Goal: Use online tool/utility: Utilize a website feature to perform a specific function

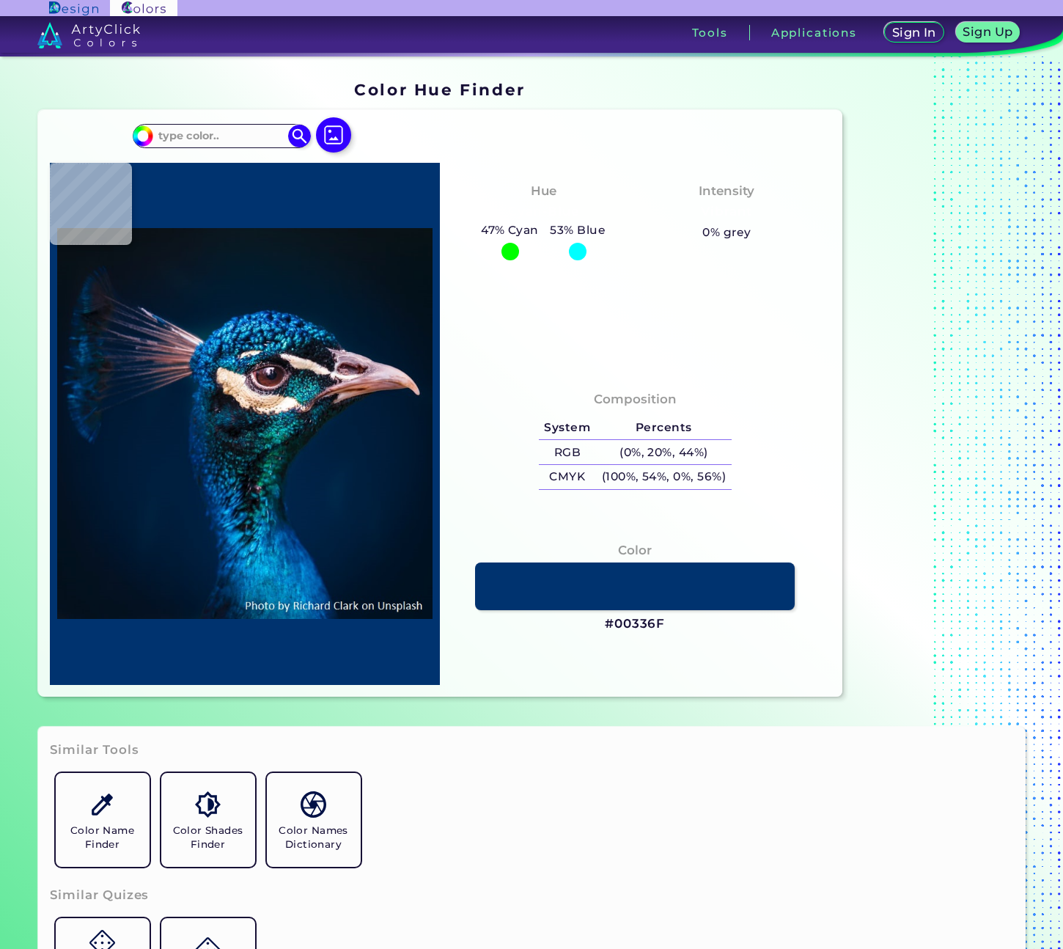
type input "#000000"
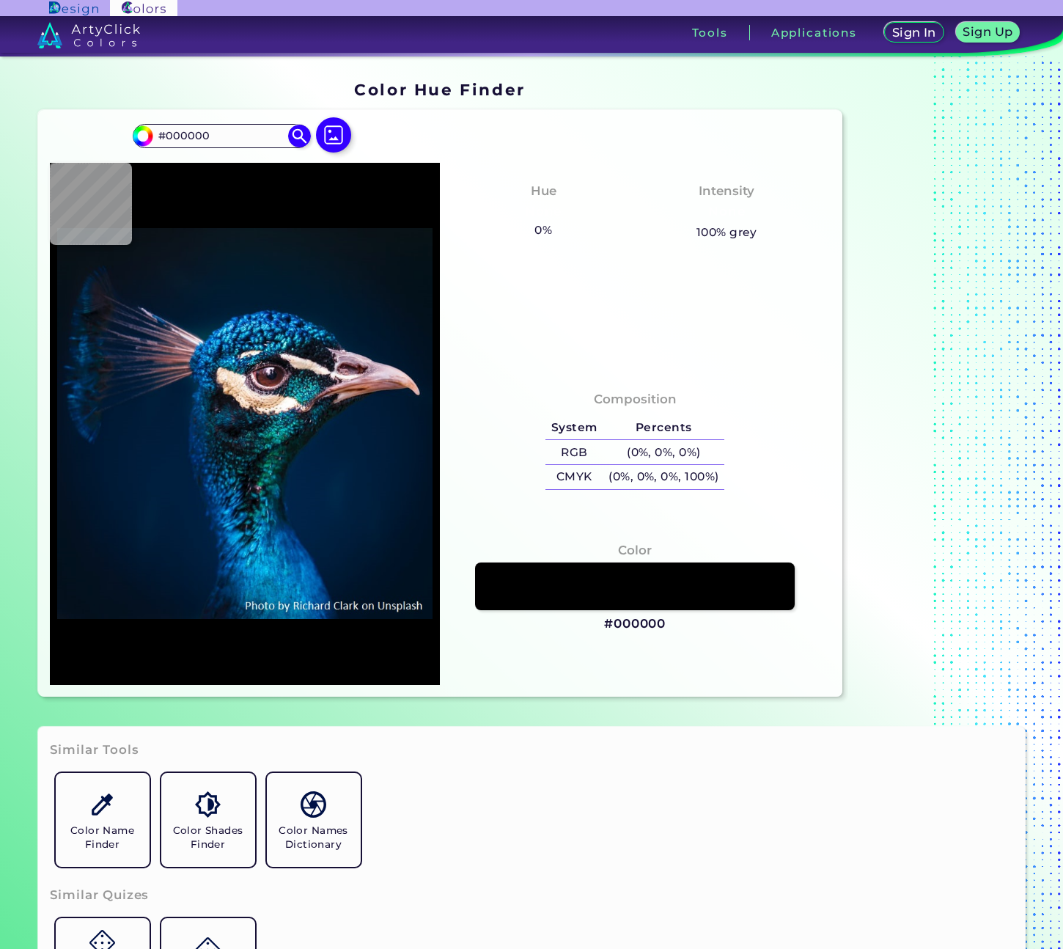
type input "#00182a"
type input "#00182A"
type input "#13121a"
type input "#13121A"
type input "#07182a"
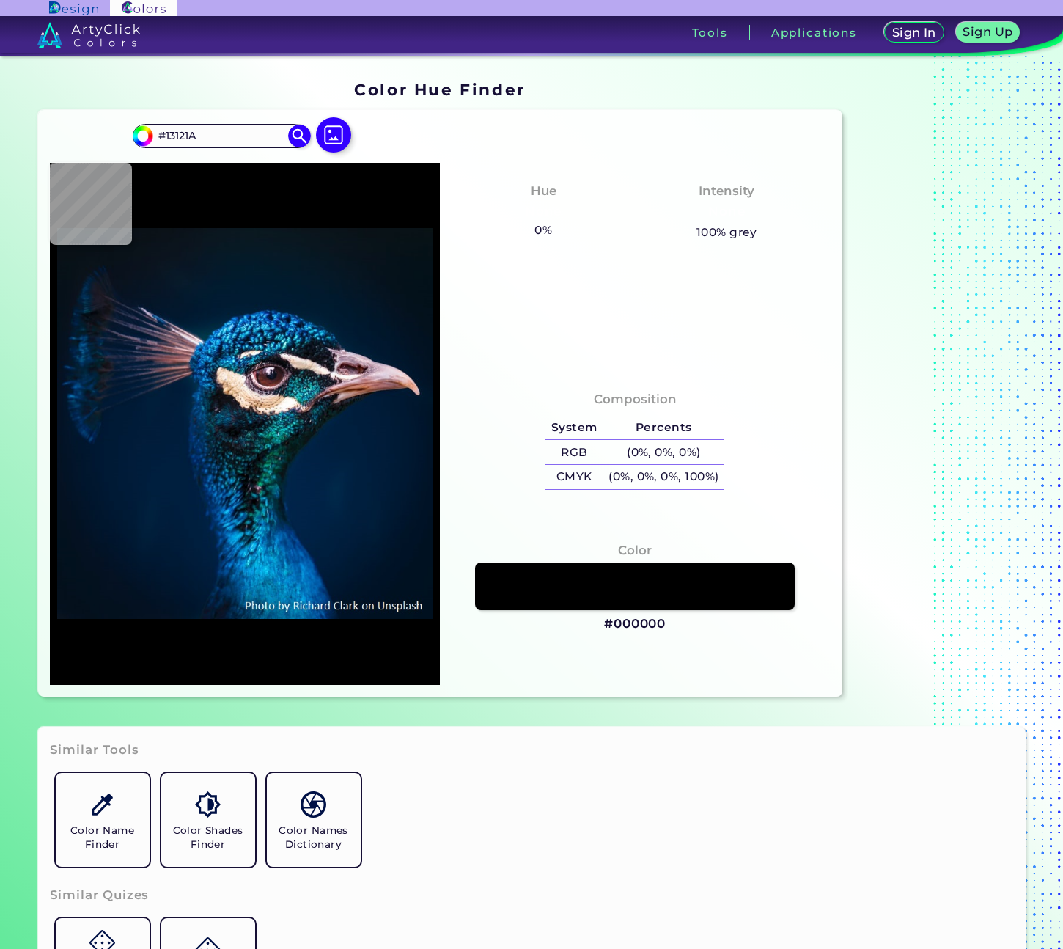
type input "#07182A"
type input "#001d29"
type input "#001D29"
type input "#06484f"
type input "#06484F"
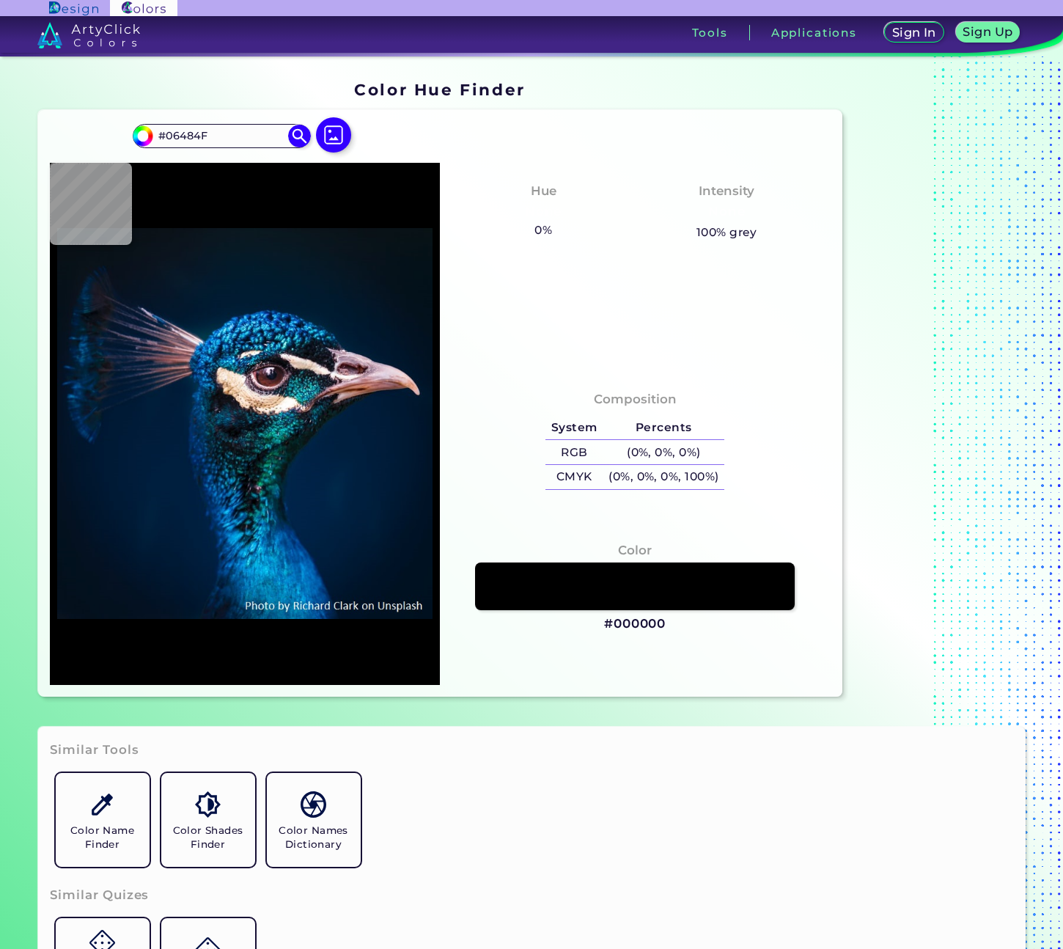
type input "#0b1f24"
type input "#0B1F24"
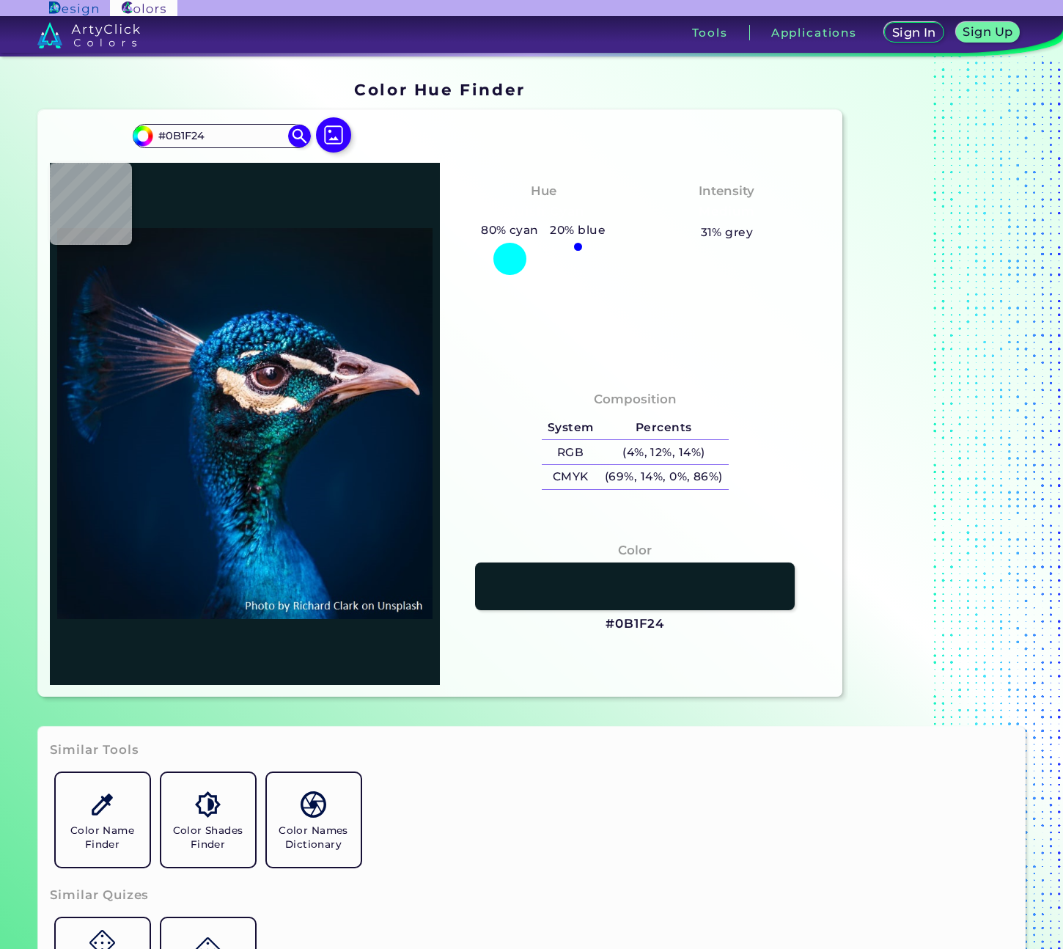
type input "#010b10"
type input "#010B10"
type input "#02090f"
type input "#02090F"
type input "#09111a"
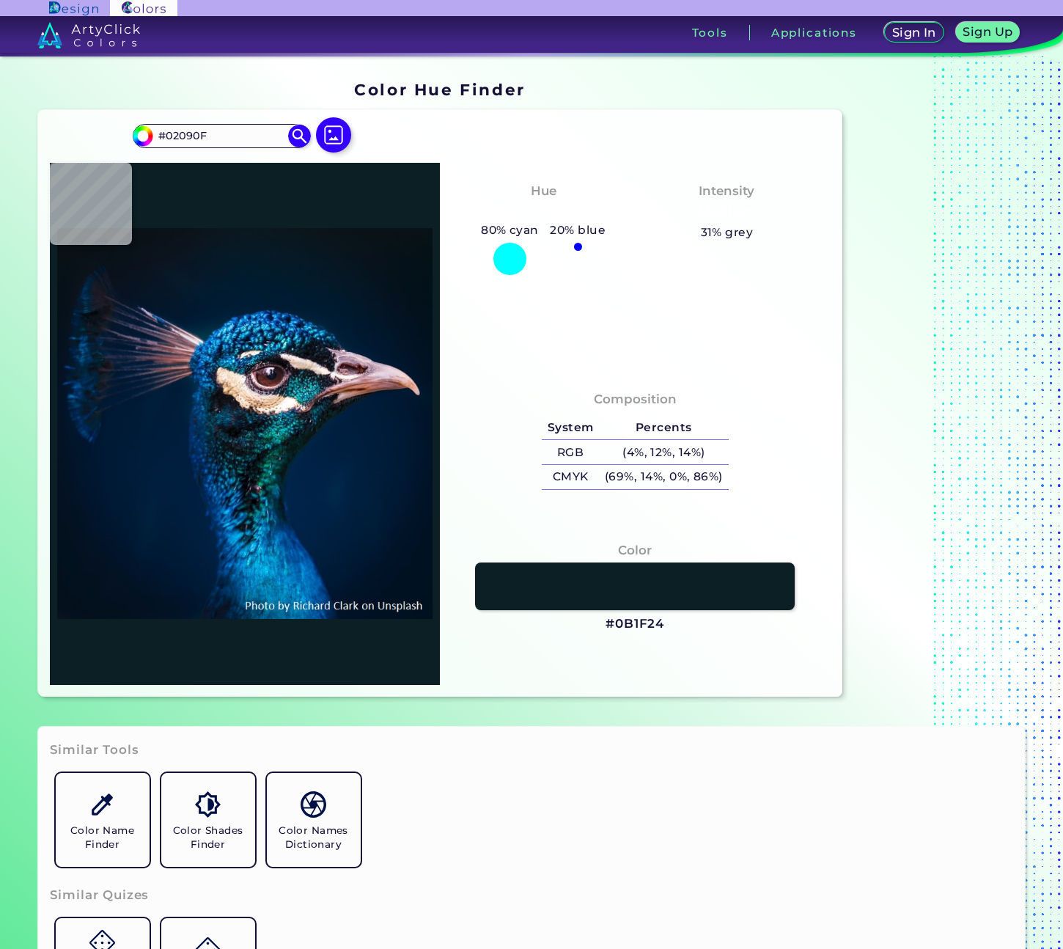
type input "#09111A"
type input "#040b12"
type input "#040B12"
type input "#021319"
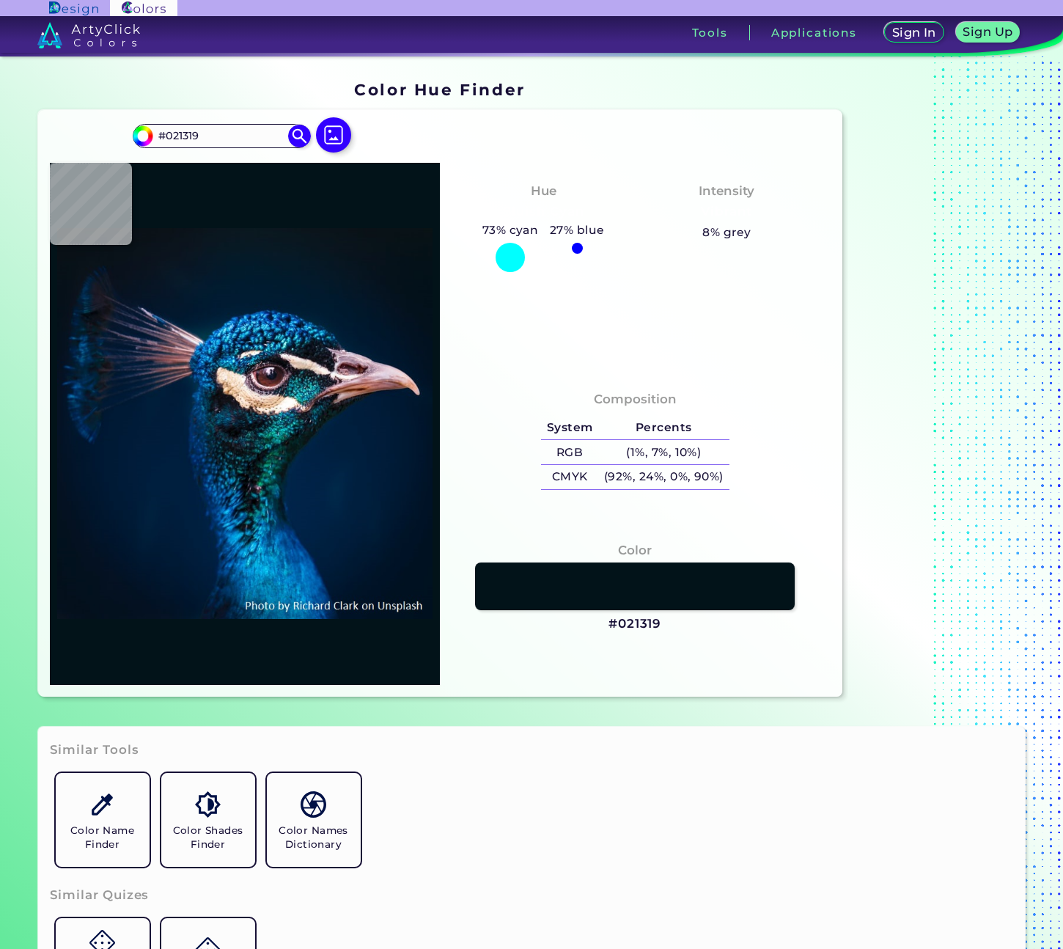
type input "#062d39"
type input "#062D39"
type input "#102c32"
type input "#102C32"
type input "#034140"
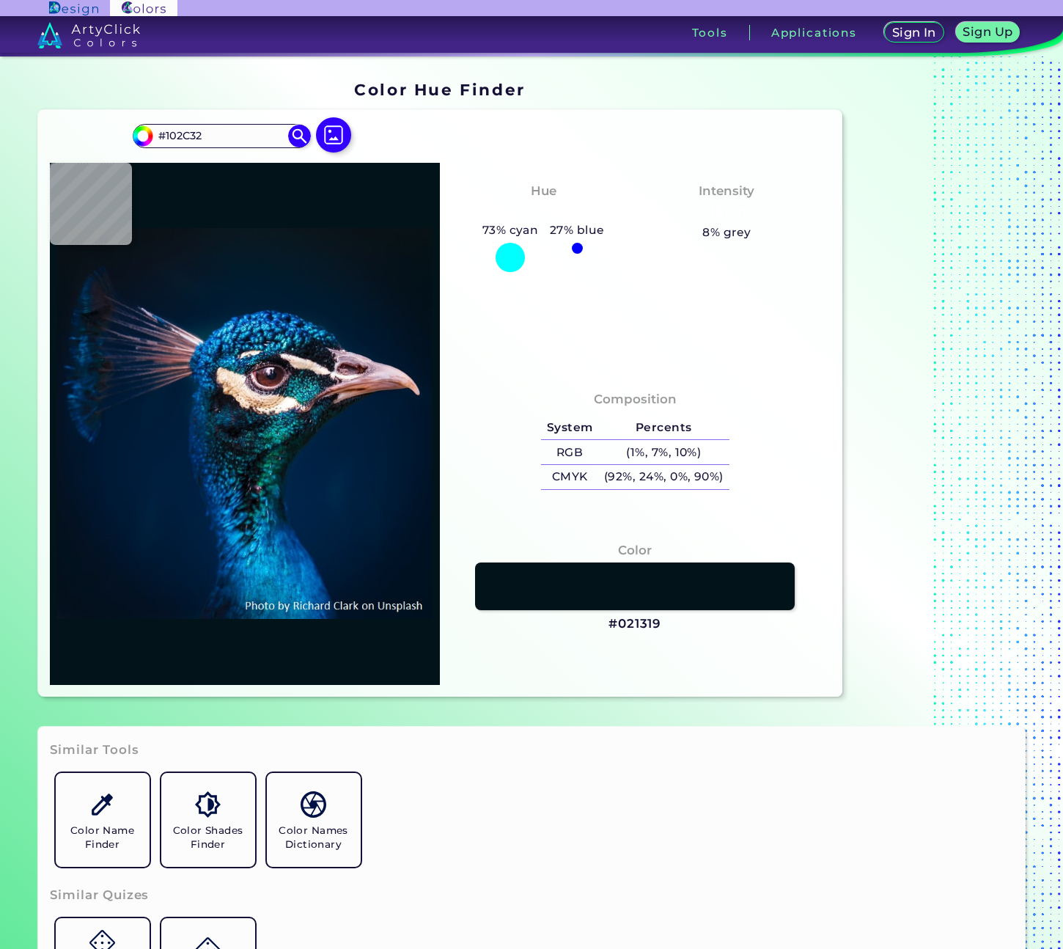
type input "#034140"
type input "#071b28"
type input "#071B28"
type input "#08313c"
type input "#08313C"
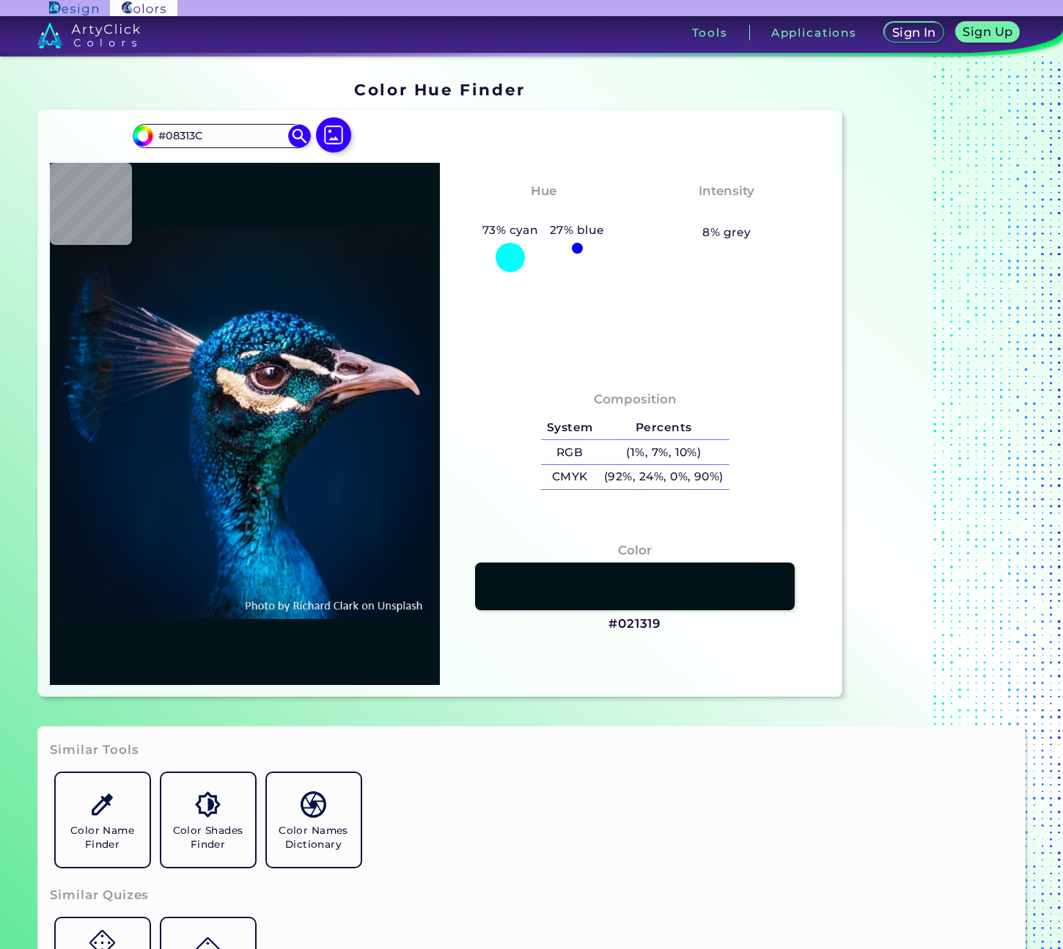
type input "#063440"
type input "#041a29"
type input "#041A29"
type input "#091824"
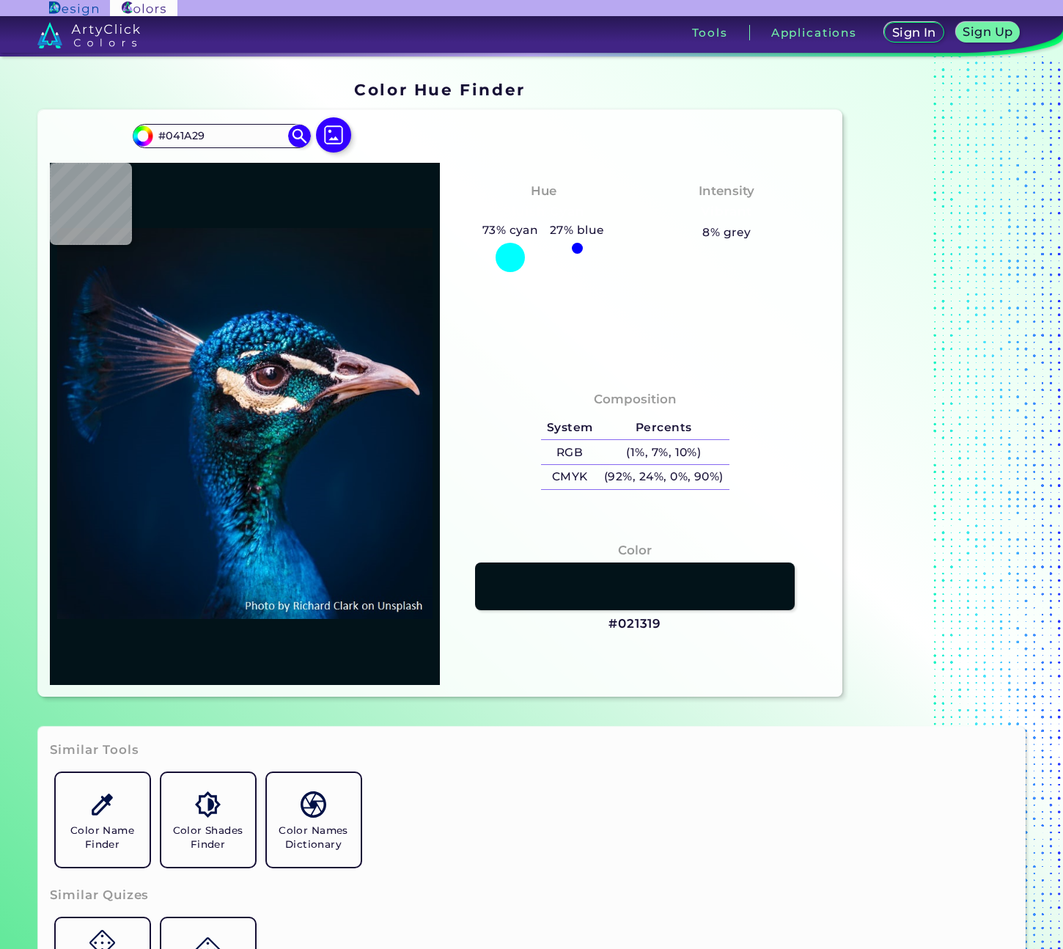
type input "#091824"
type input "#0b272b"
type input "#0B272B"
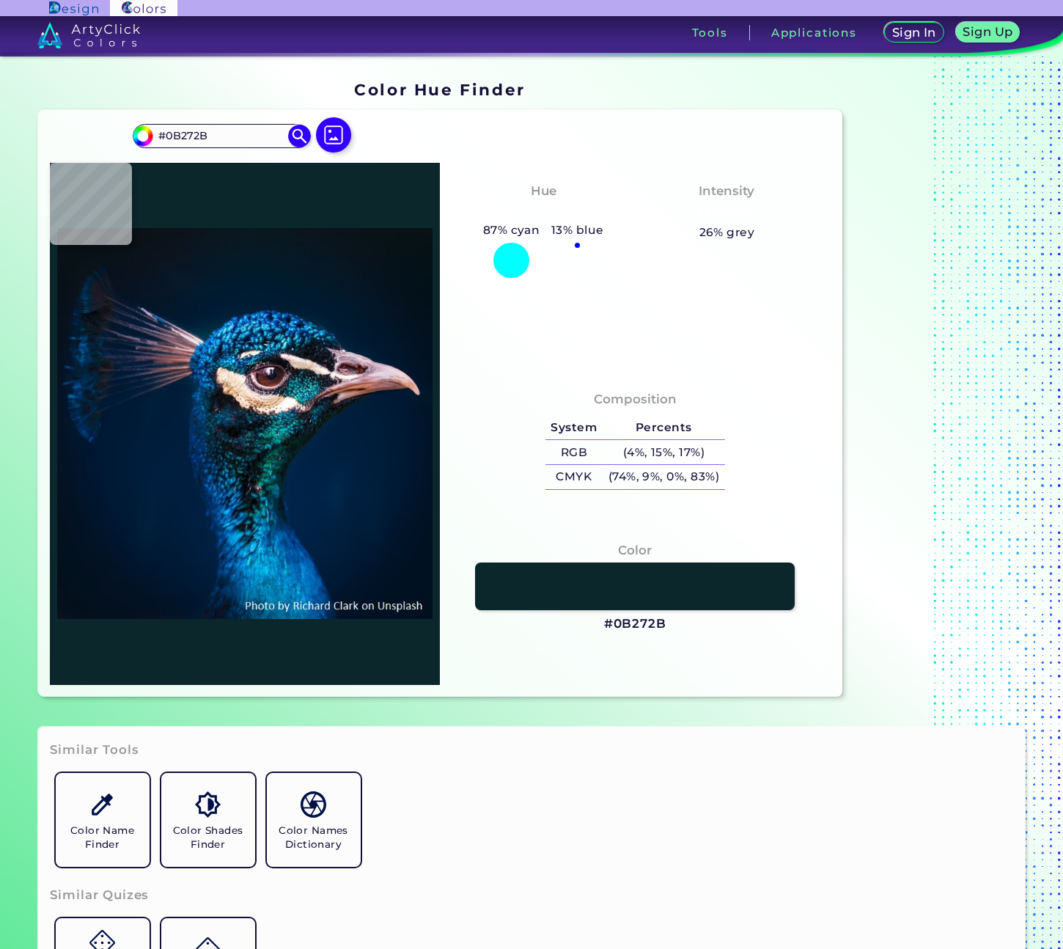
type input "#0b151e"
type input "#0B151E"
type input "#050e14"
type input "#050E14"
type input "#072431"
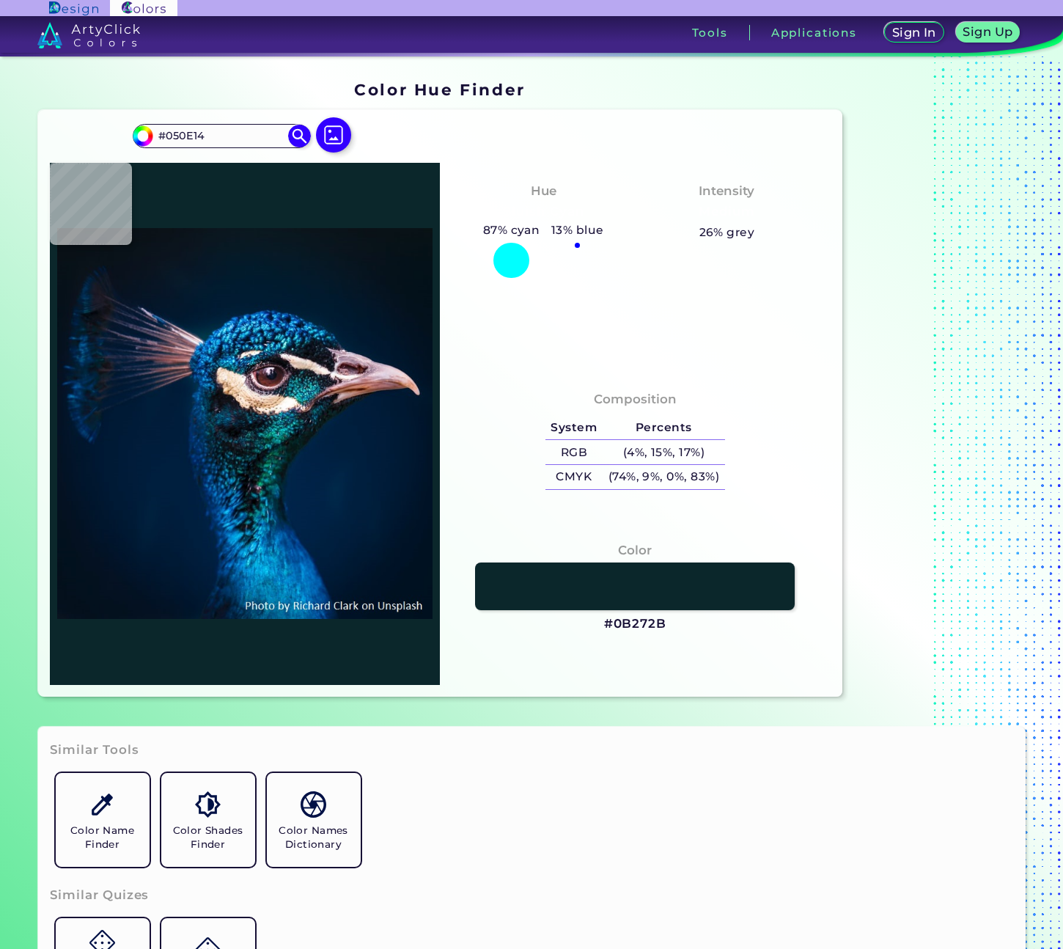
type input "#072431"
type input "#c29974"
type input "#C29974"
type input "#371c2d"
type input "#371C2D"
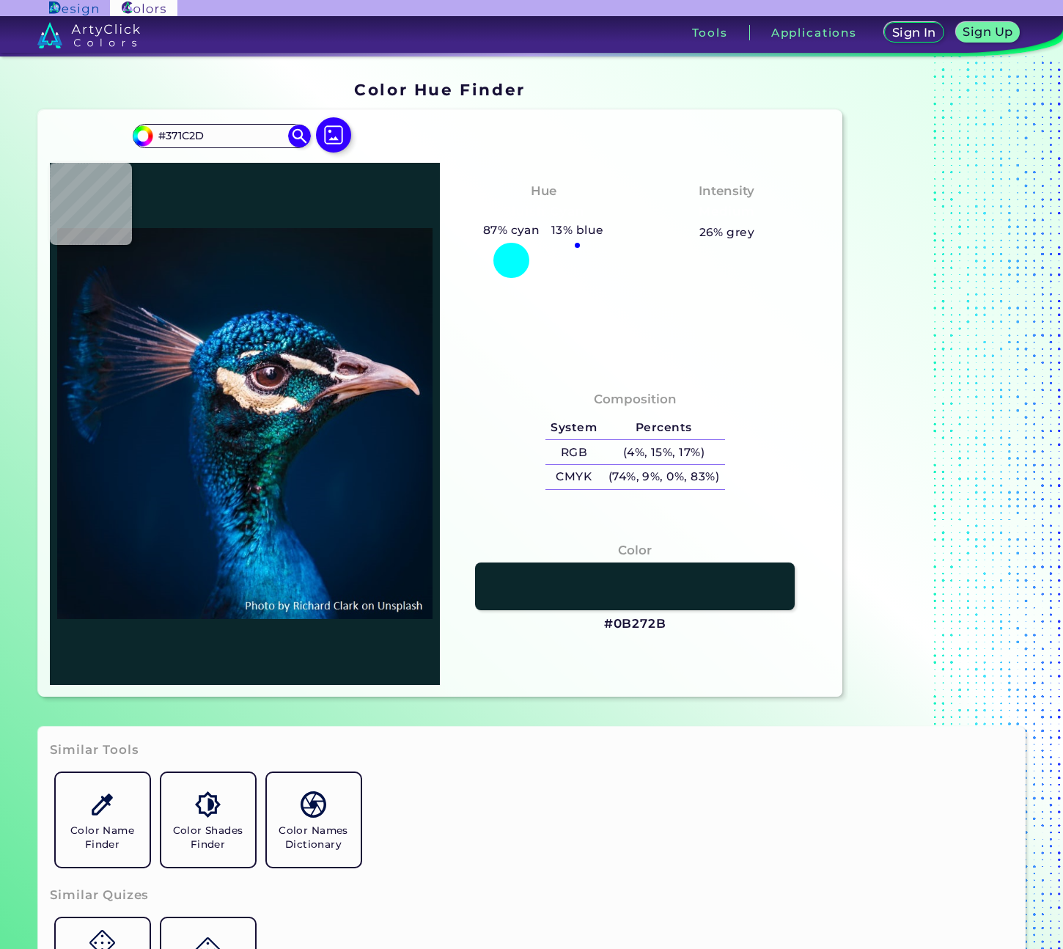
type input "#1e0d14"
type input "#1E0D14"
type input "#906c70"
type input "#906C70"
type input "#7e7478"
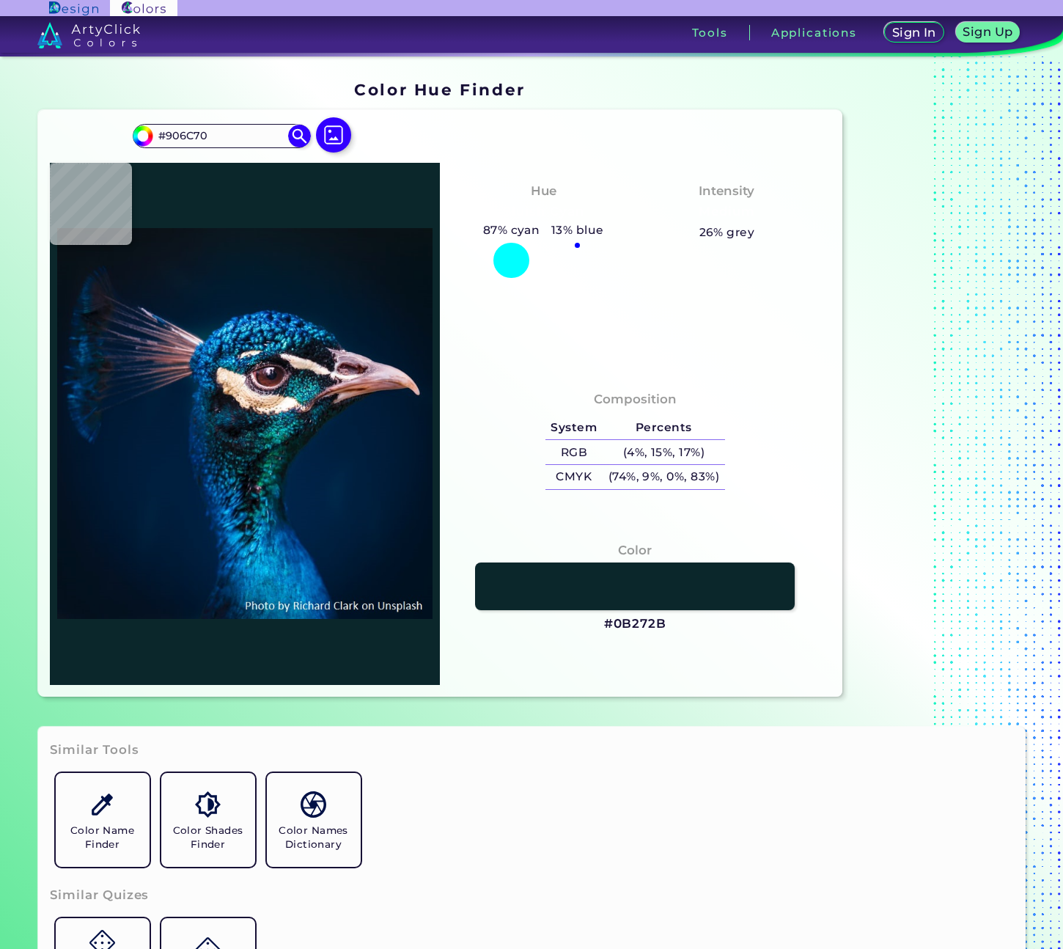
type input "#7E7478"
type input "#253943"
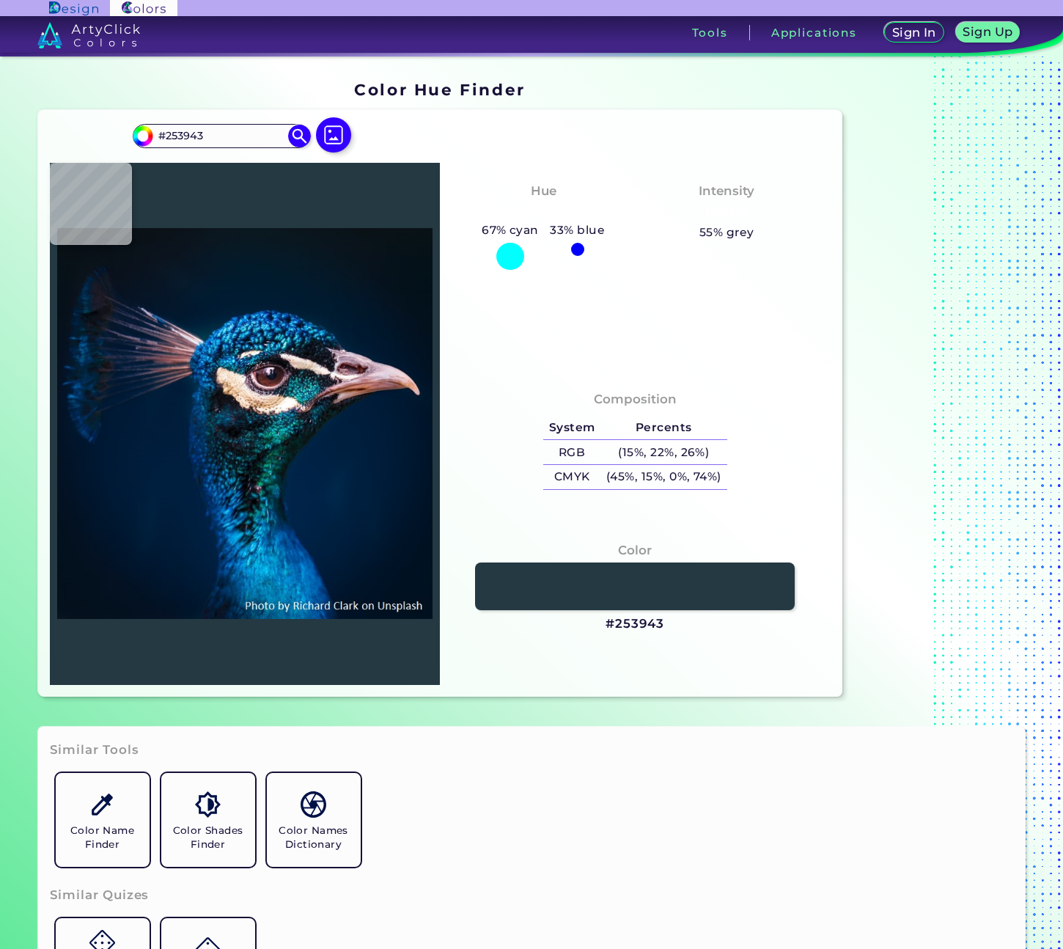
type input "#275164"
type input "#05263d"
type input "#05263D"
type input "#016793"
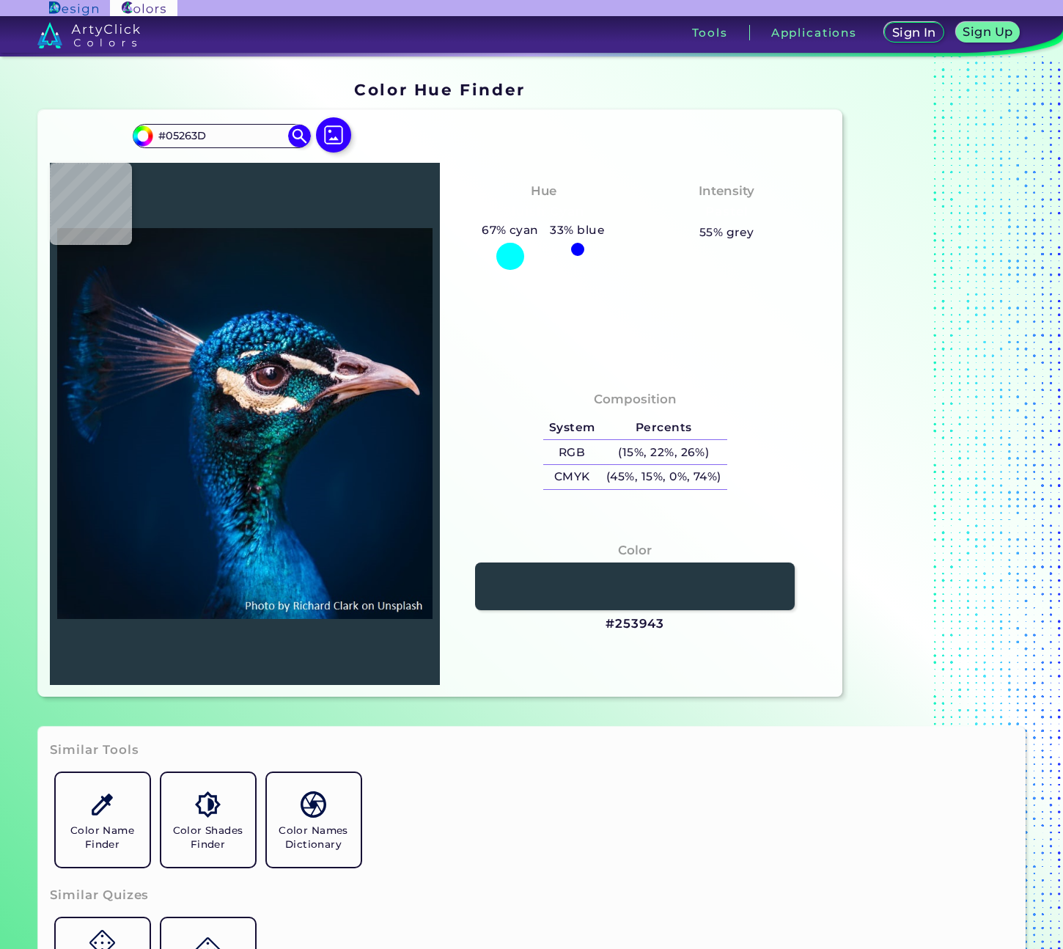
type input "#016793"
type input "#1072b1"
type input "#1072B1"
type input "#26689b"
type input "#26689B"
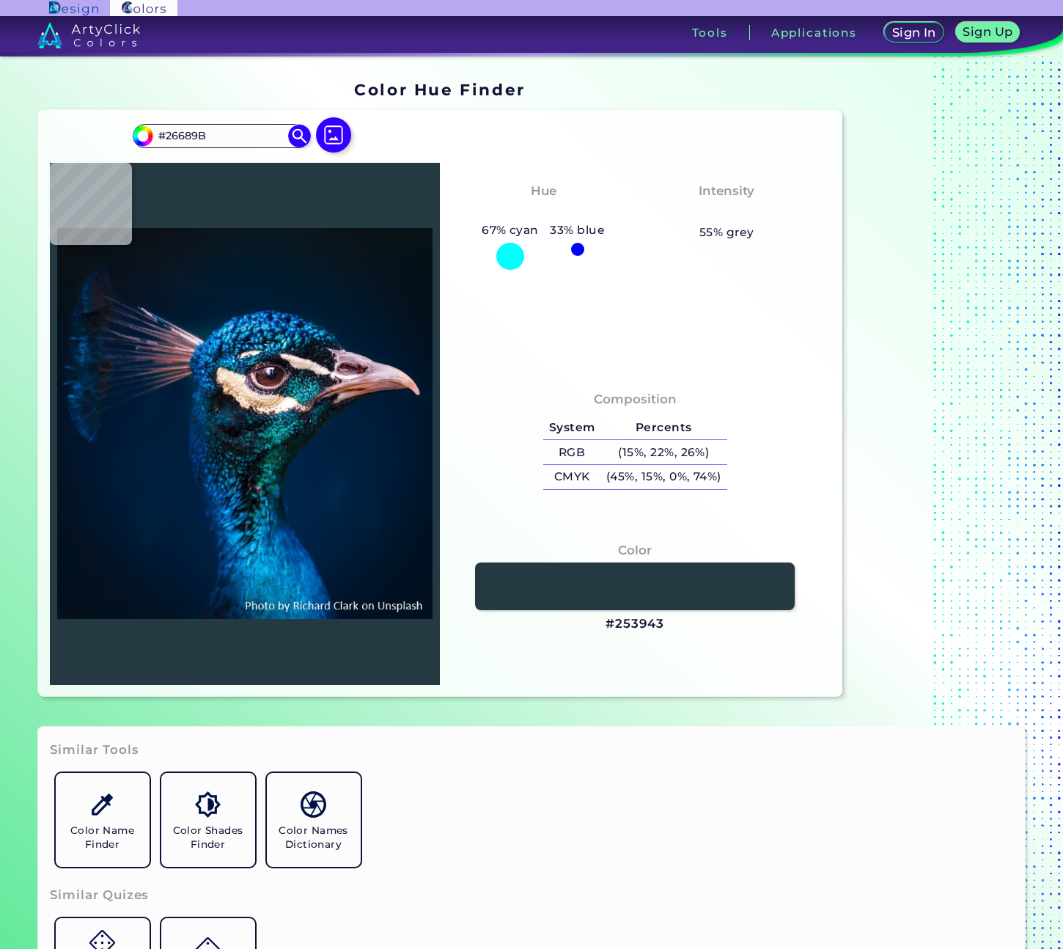
type input "#316da8"
type input "#316DA8"
type input "#12599b"
type input "#12599B"
type input "#01498f"
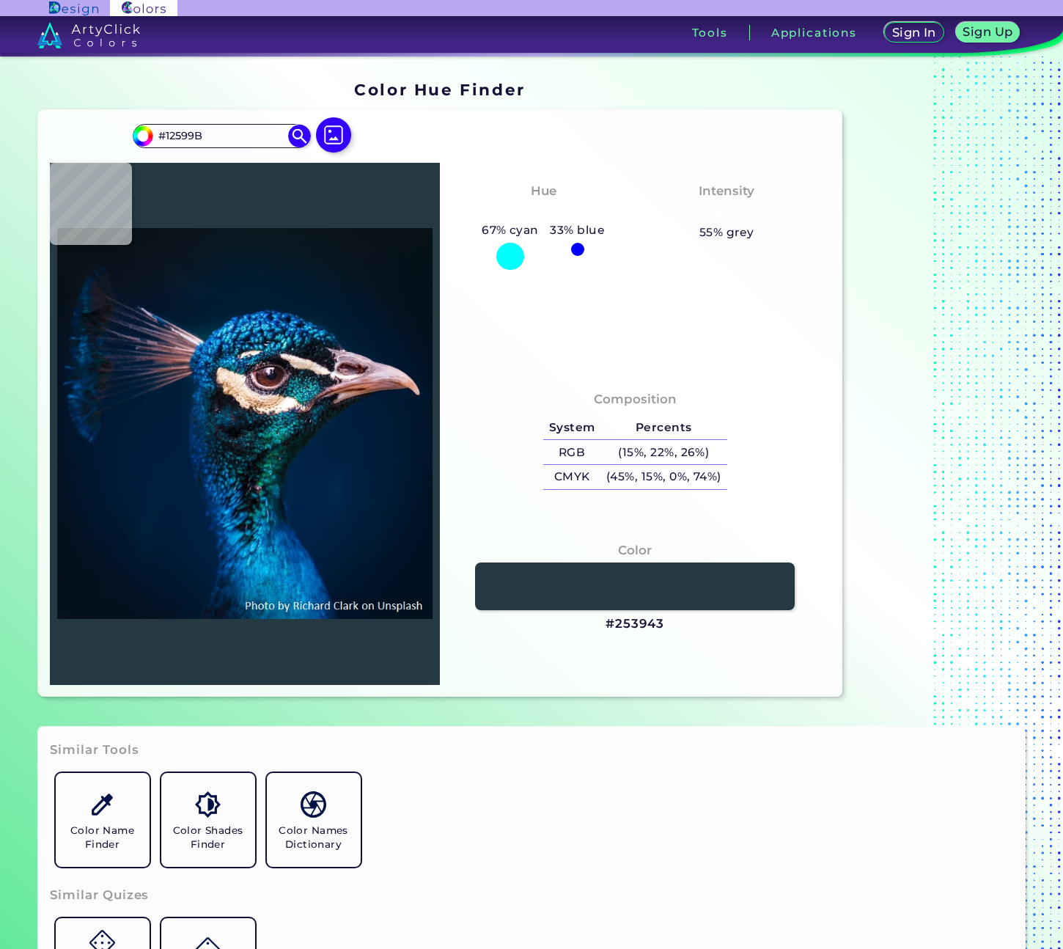
type input "#01498F"
type input "#004178"
type input "#5bdaf3"
type input "#5BDAF3"
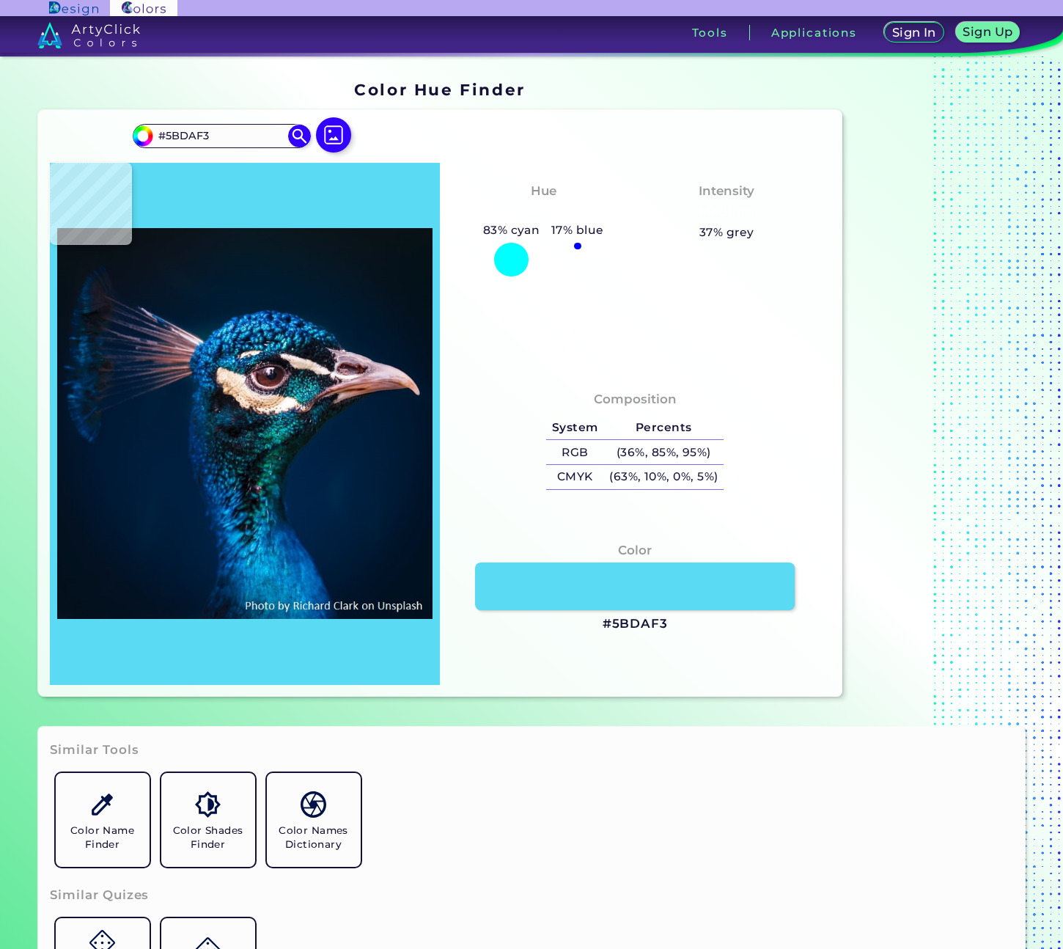
type input "#75fafe"
type input "#75FAFE"
type input "#088fca"
type input "#088FCA"
type input "#108fb0"
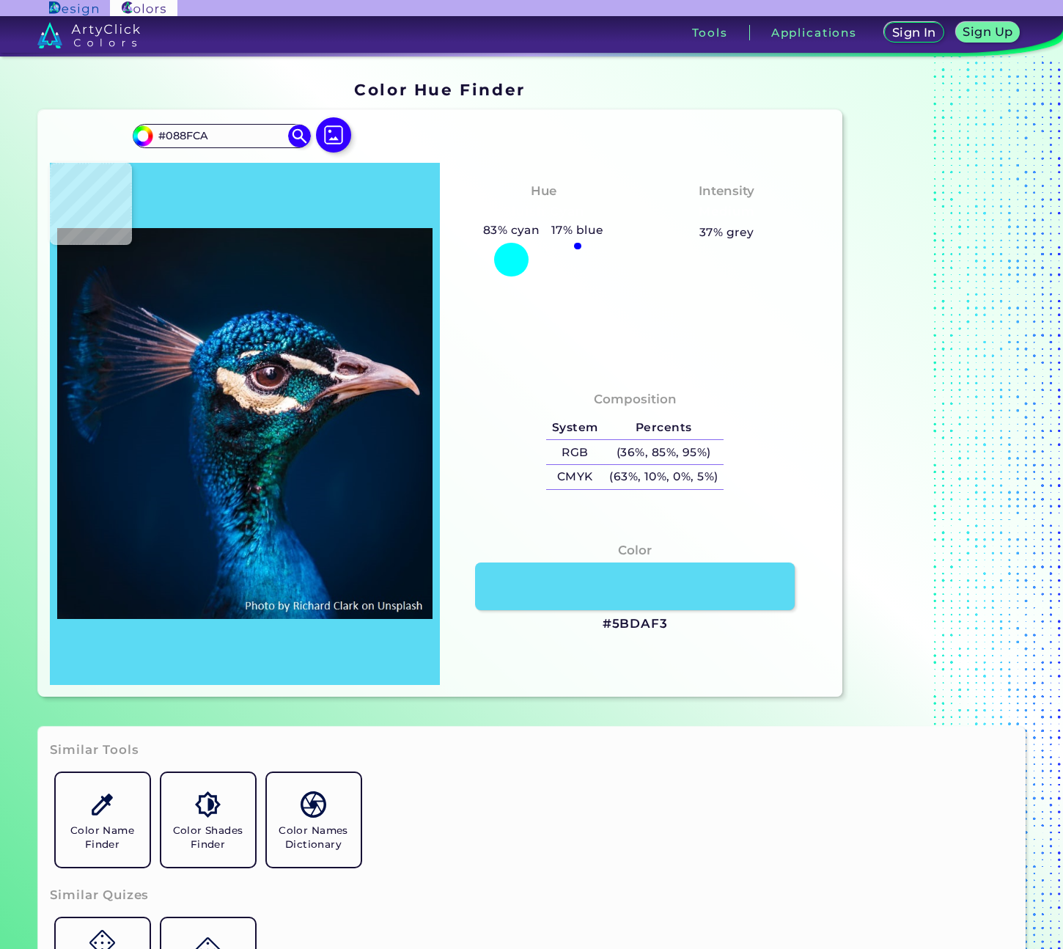
type input "#108FB0"
type input "#a89791"
type input "#A89791"
type input "#111f36"
type input "#111F36"
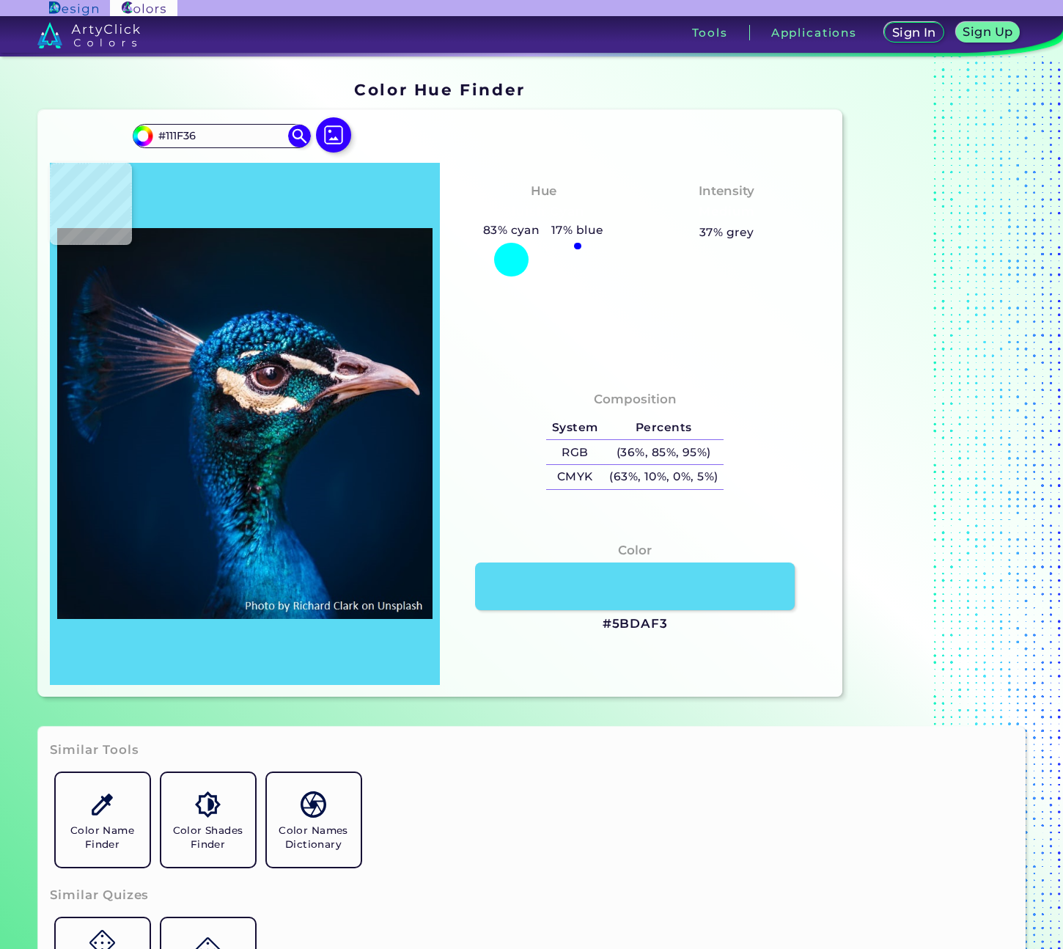
type input "#11314a"
type input "#11314A"
type input "#11406d"
type input "#11406D"
type input "#043060"
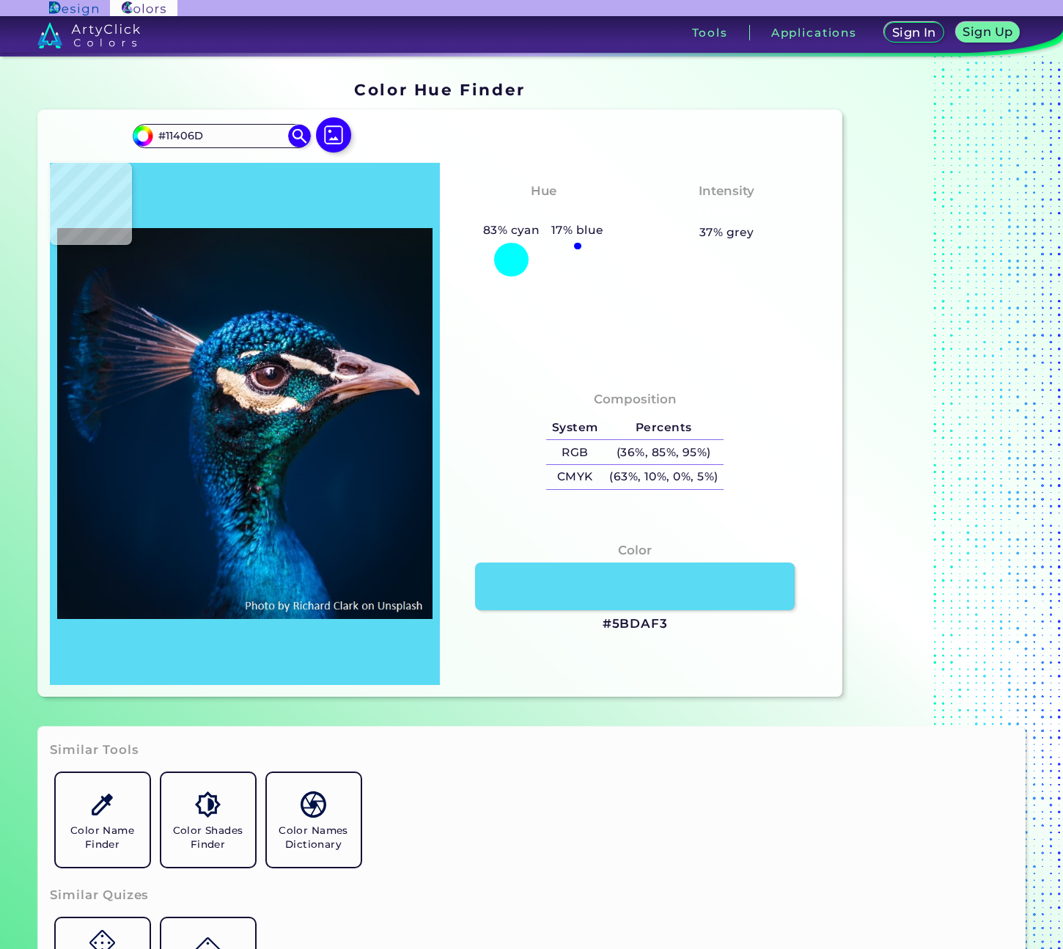
type input "#043060"
type input "#003874"
type input "#1e89cc"
type input "#1E89CC"
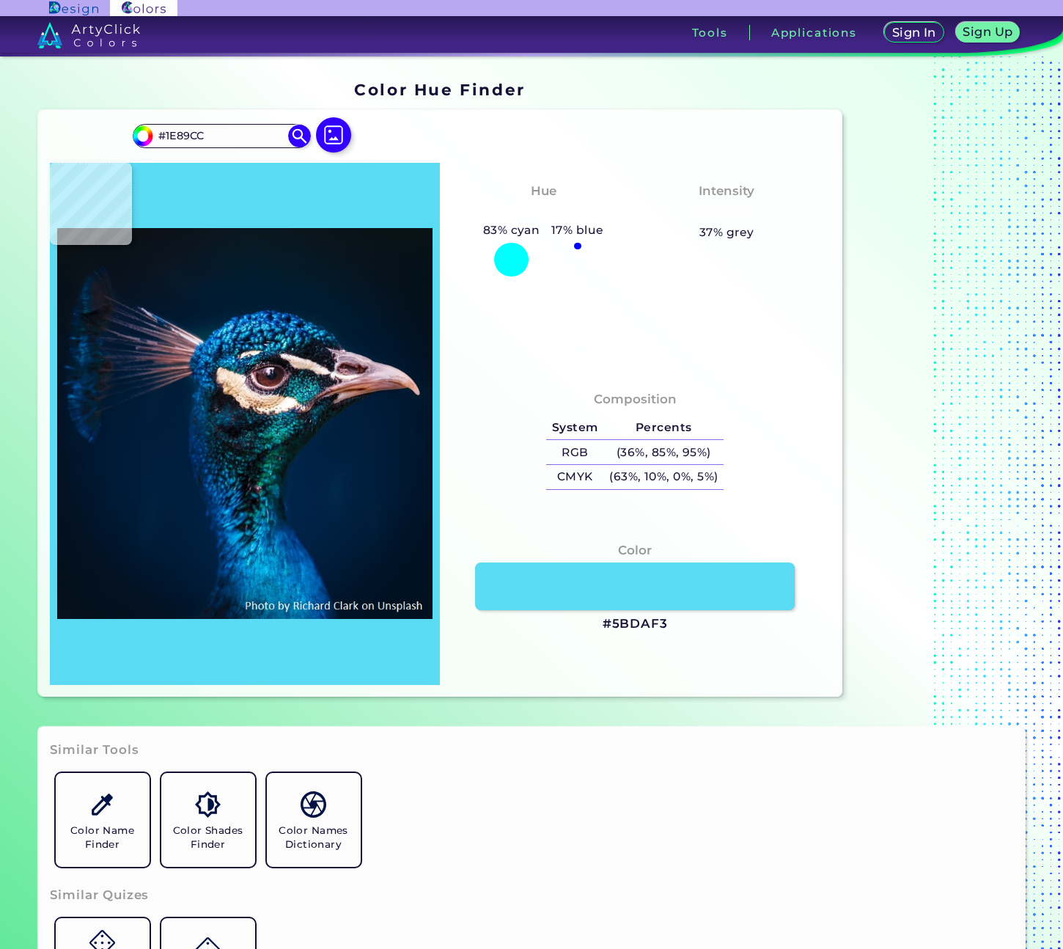
type input "#0f699e"
type input "#0F699E"
type input "#064d8d"
type input "#064D8D"
type input "#148ac5"
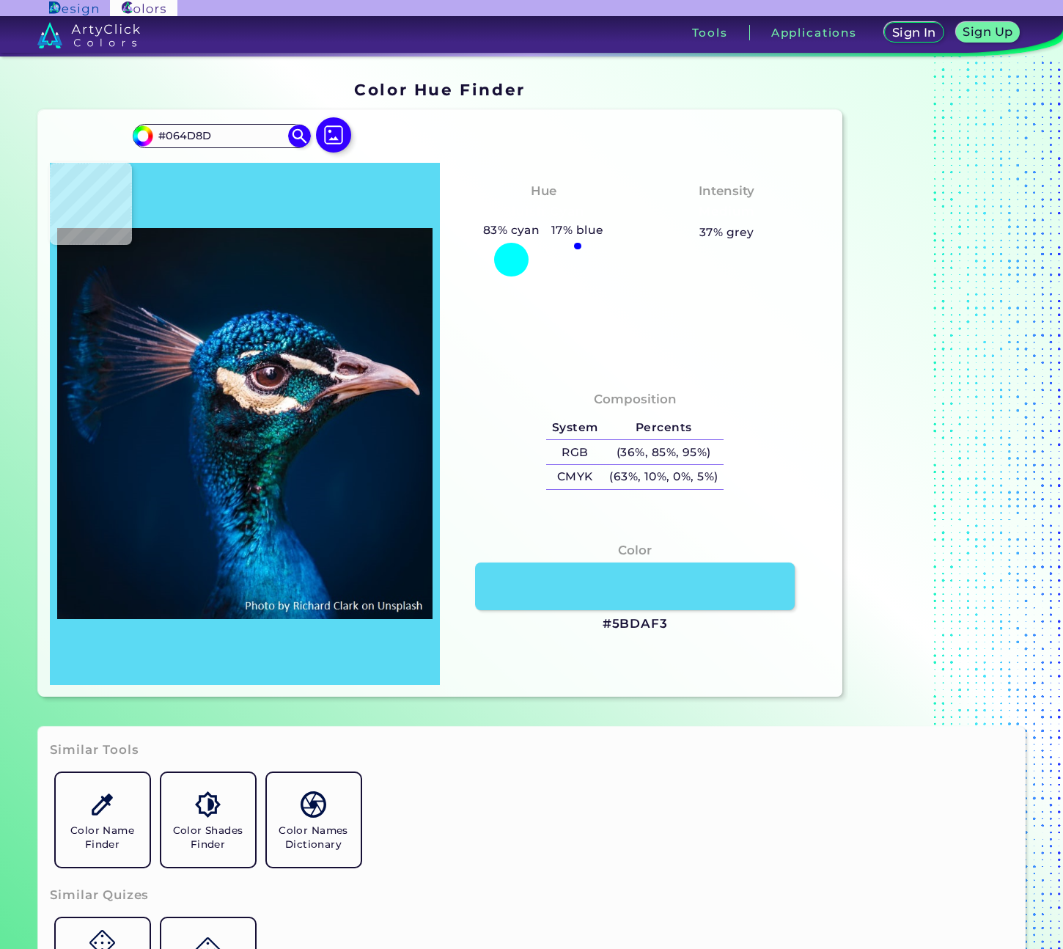
type input "#148AC5"
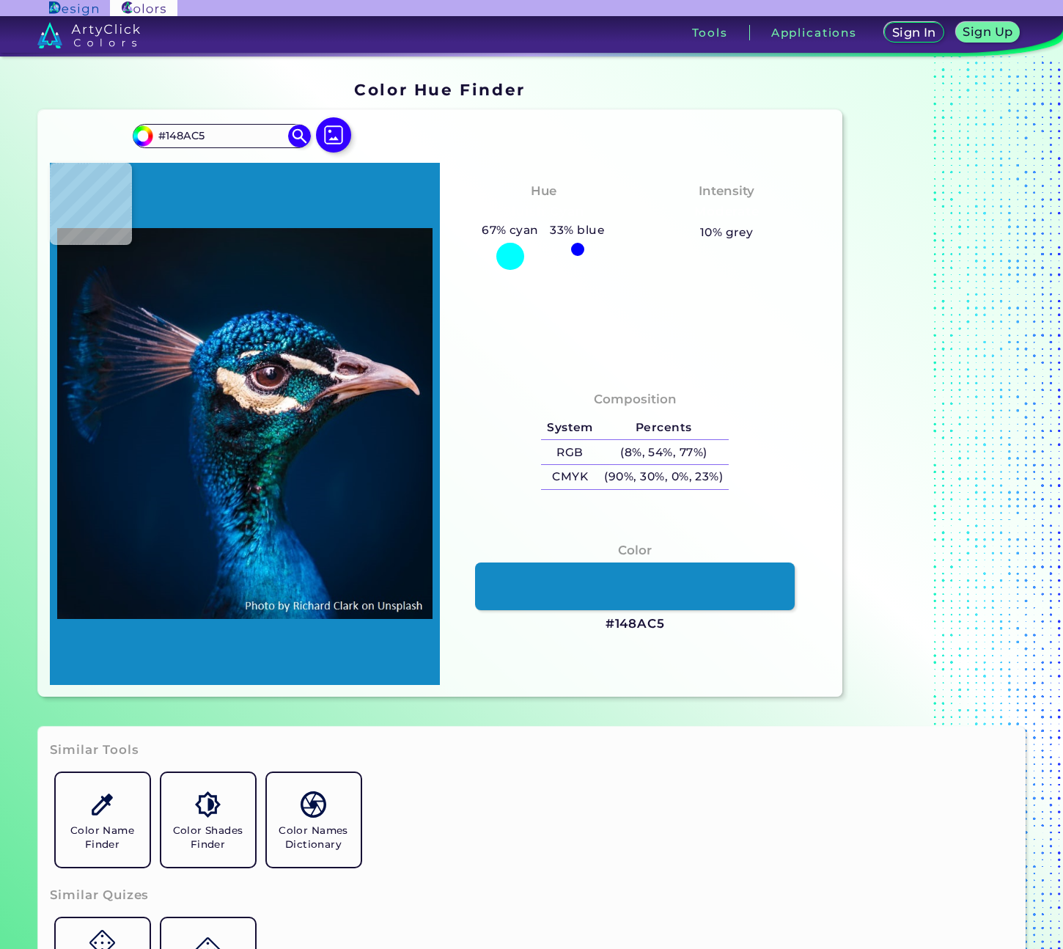
type input "#0d84be"
type input "#0D84BE"
type input "#01476f"
type input "#01476F"
type input "#124a60"
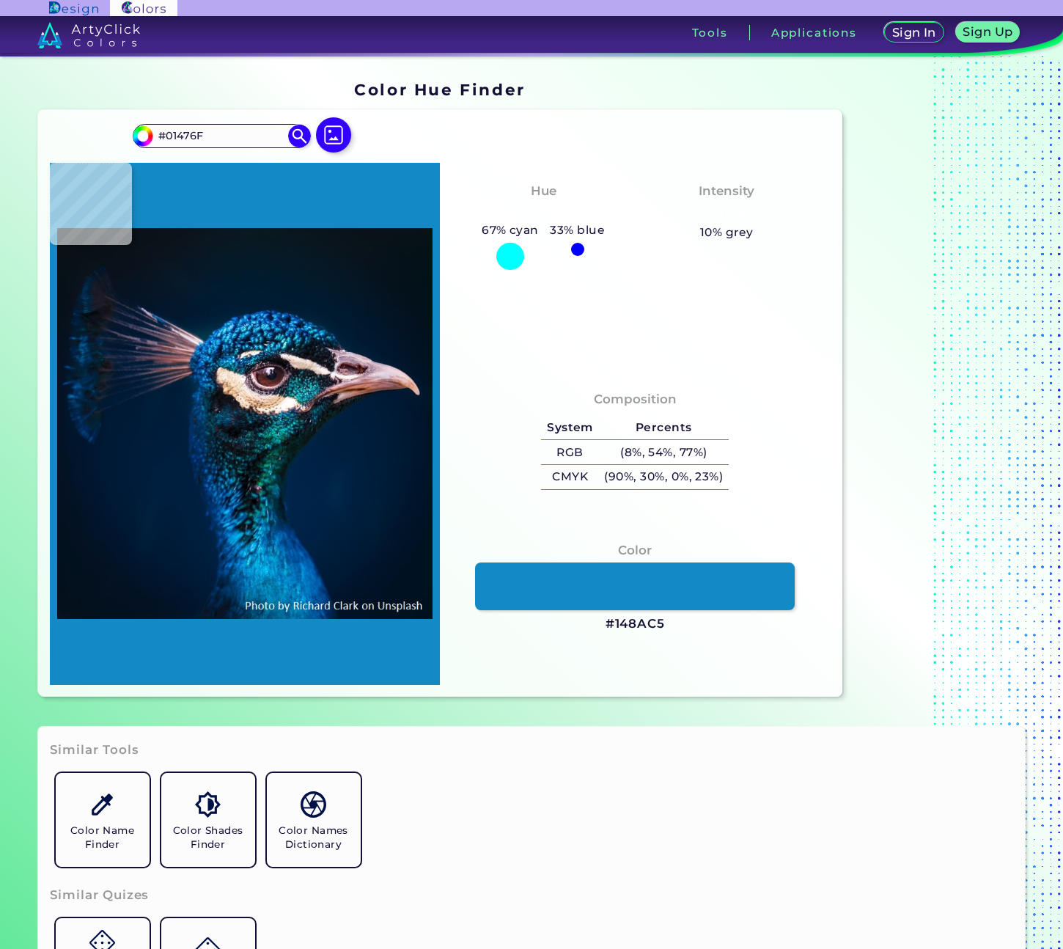
type input "#124A60"
type input "#001921"
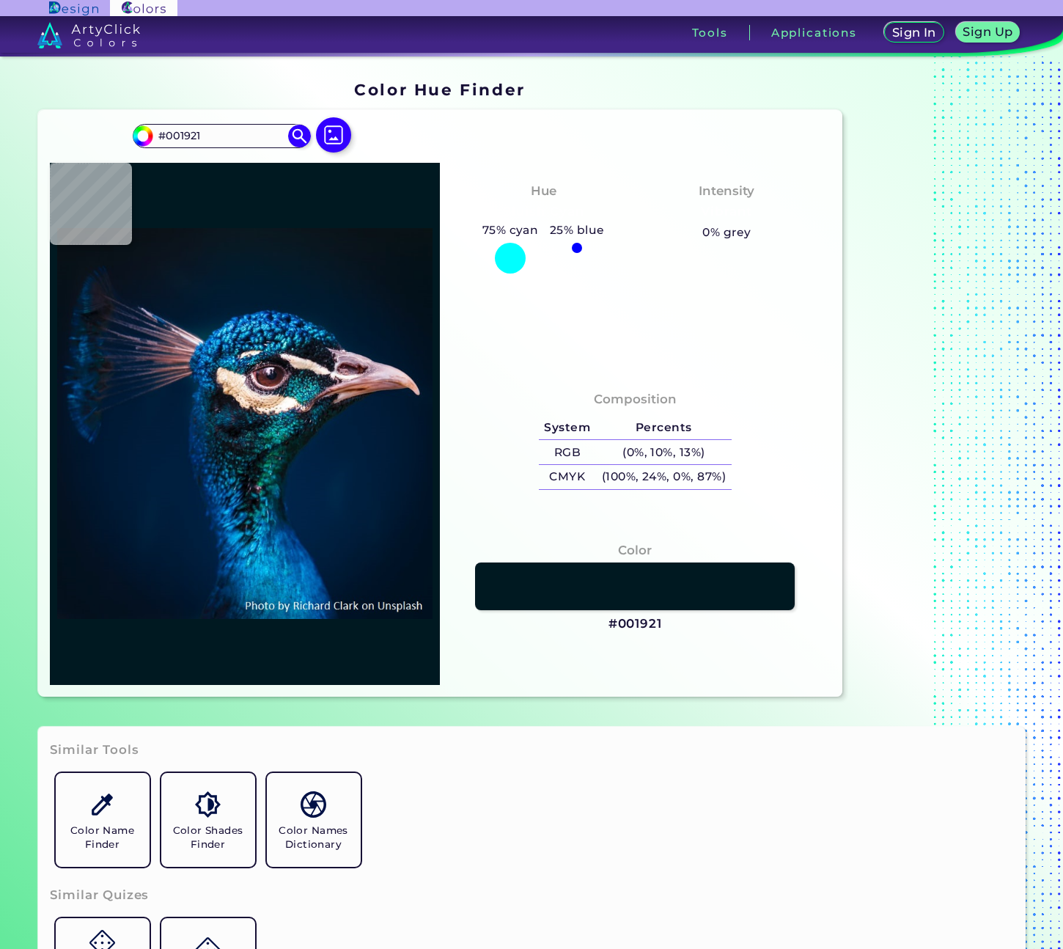
type input "#121b22"
type input "#121B22"
type input "#0d0e13"
type input "#0D0E13"
type input "#073c51"
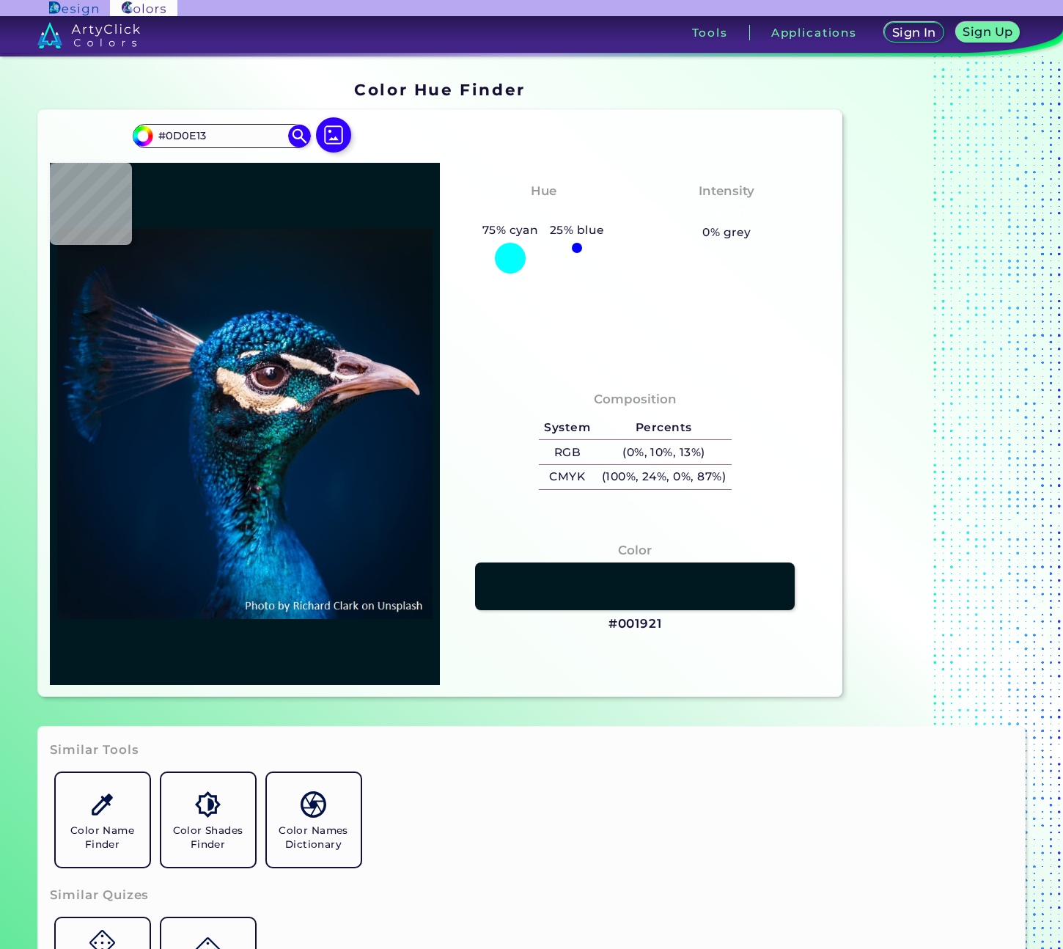
type input "#073C51"
type input "#131a35"
type input "#131A35"
type input "#072a3e"
type input "#072A3E"
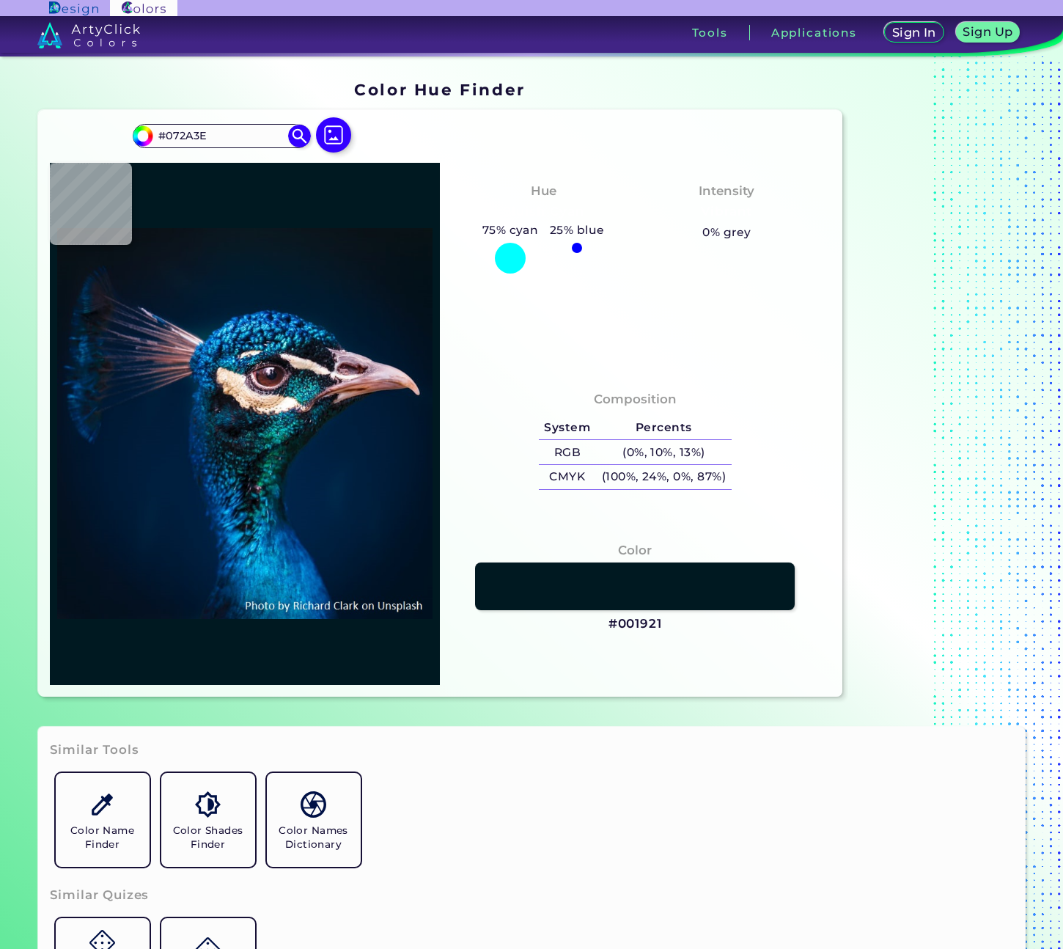
type input "#07101a"
type input "#07101A"
type input "#0c1b1c"
type input "#0C1B1C"
type input "#051418"
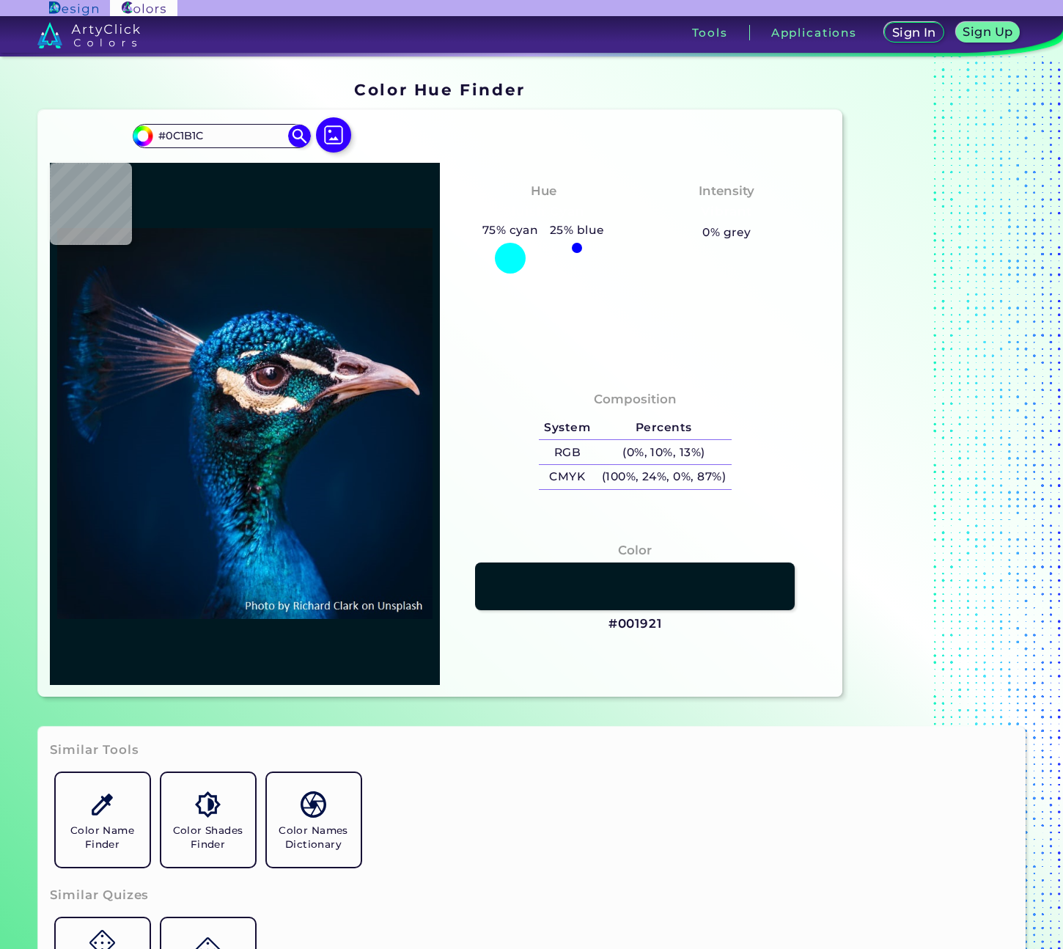
type input "#051418"
type input "#07101b"
type input "#07101B"
type input "#204852"
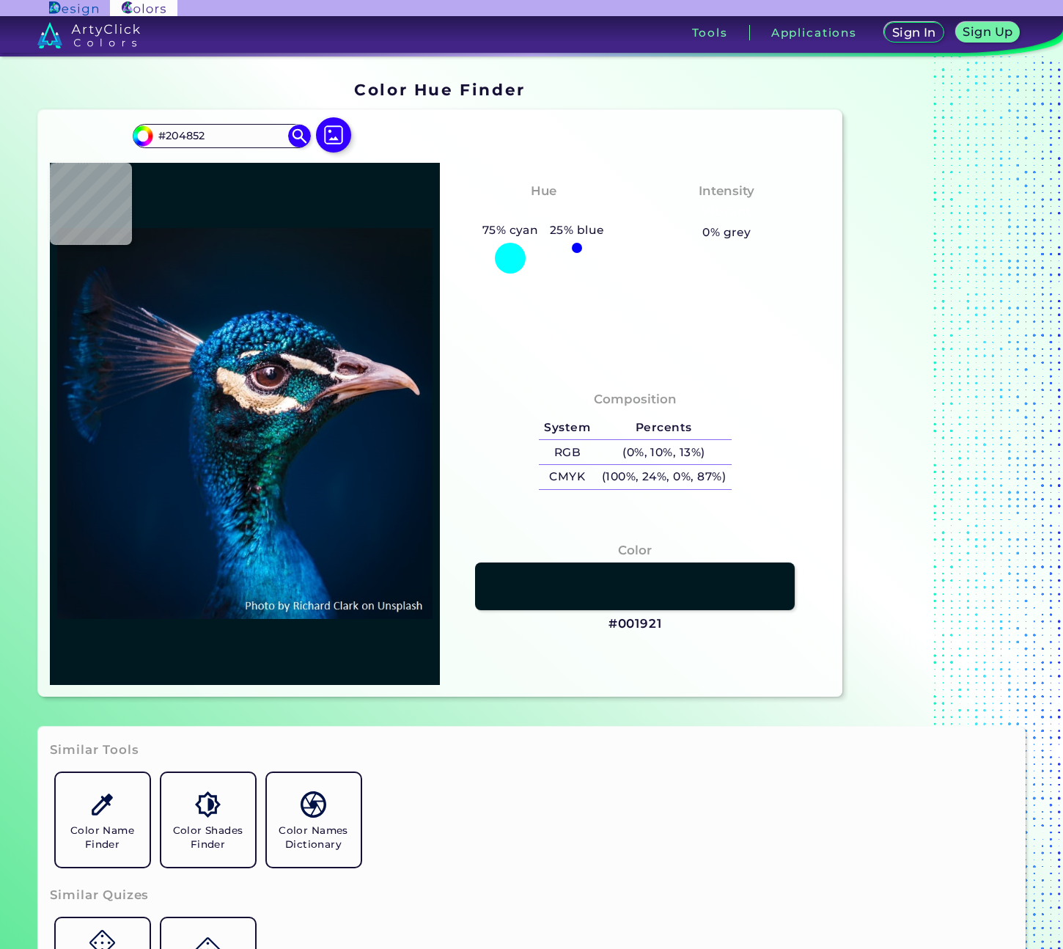
type input "#102f38"
type input "#102F38"
type input "#1b2333"
type input "#1B2333"
type input "#081b20"
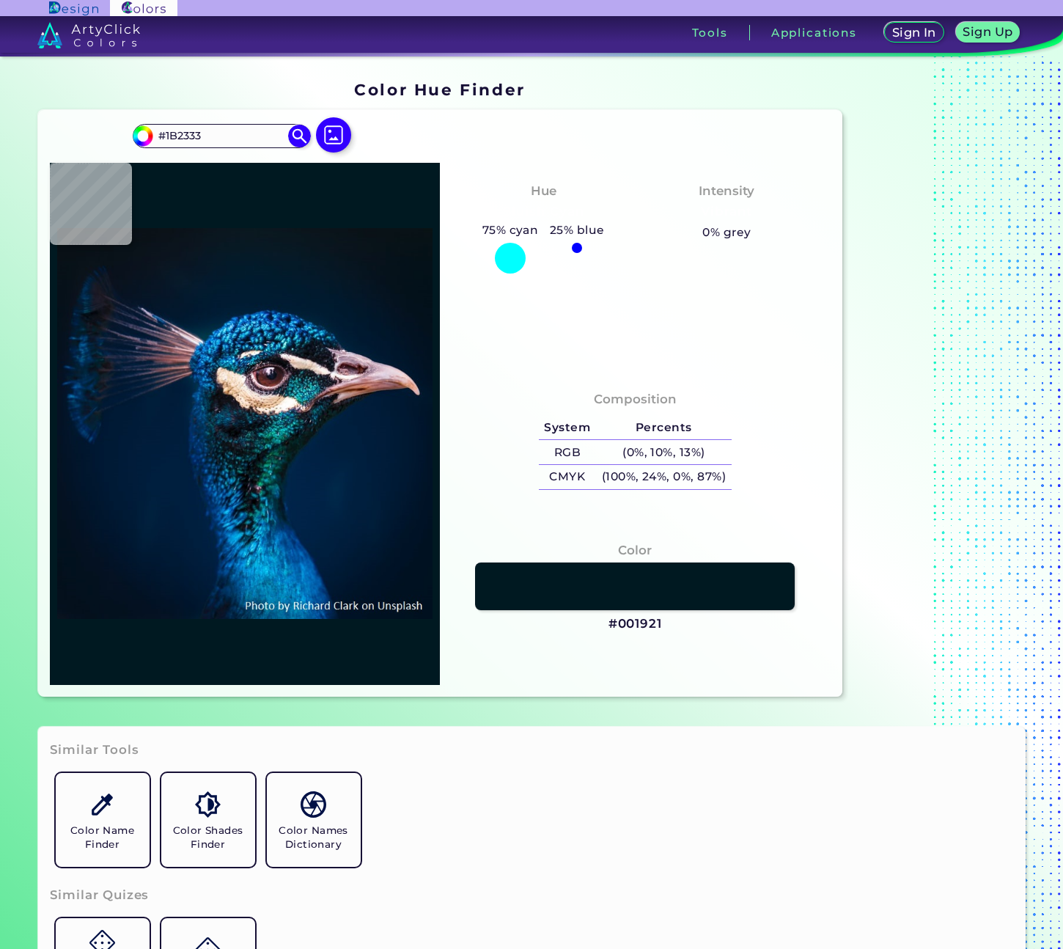
type input "#081B20"
type input "#0a0f13"
type input "#0A0F13"
type input "#16374a"
type input "#16374A"
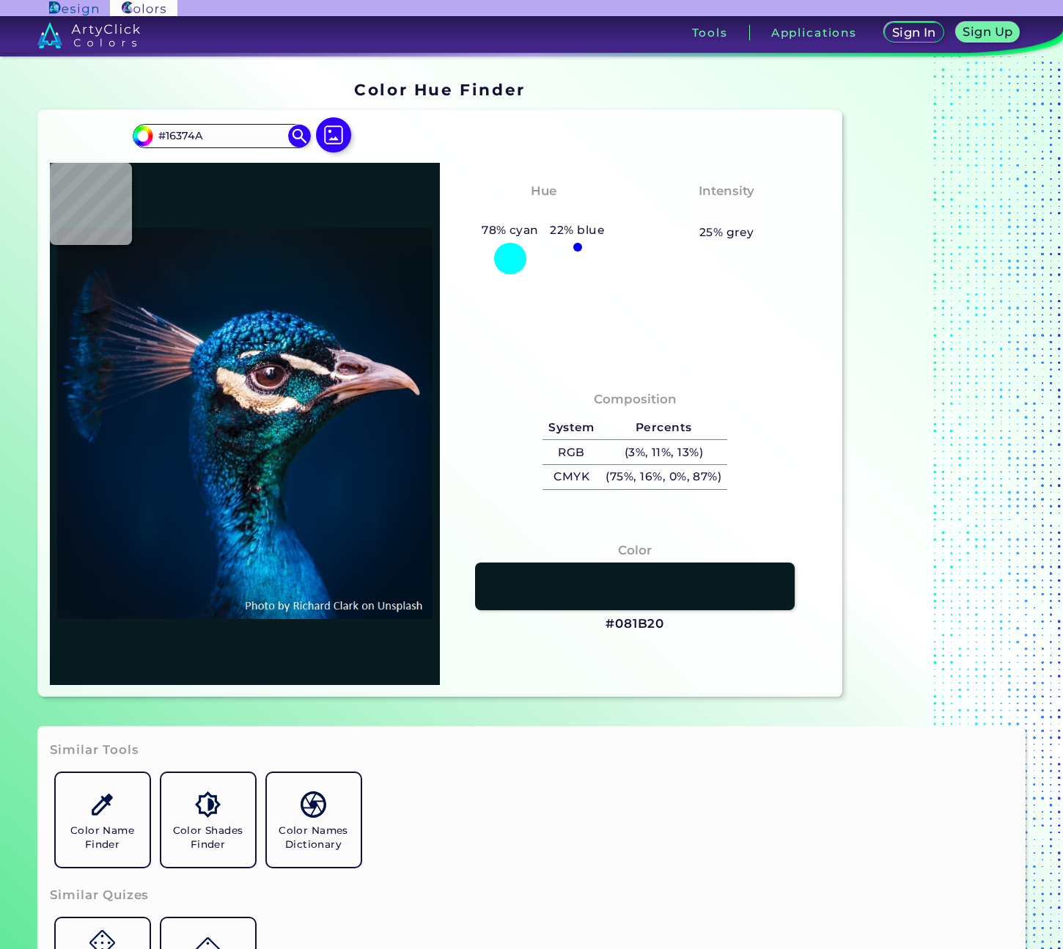
type input "#03333b"
type input "#03333B"
type input "#021b25"
type input "#021B25"
type input "#216e87"
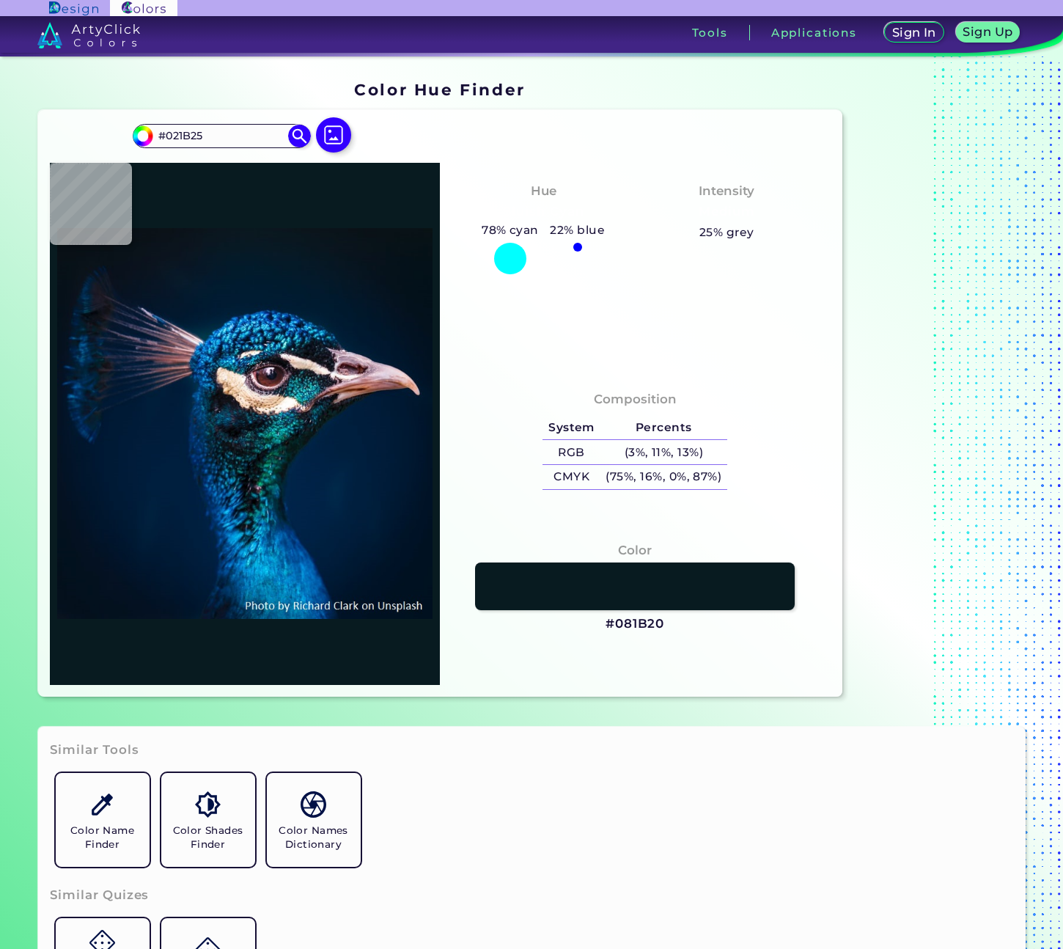
type input "#216E87"
type input "#011e2f"
type input "#011E2F"
type input "#051c2d"
type input "#051C2D"
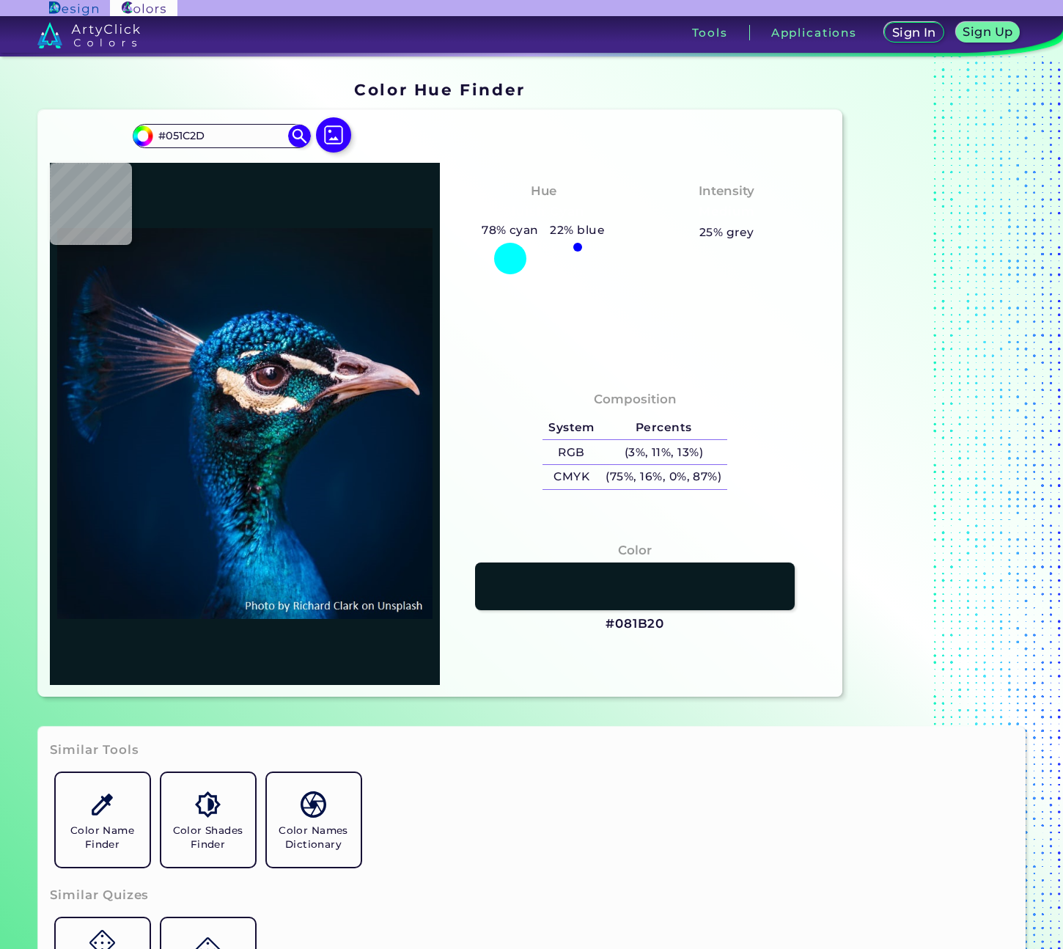
type input "#001d37"
type input "#001D37"
type input "#051829"
type input "#05192a"
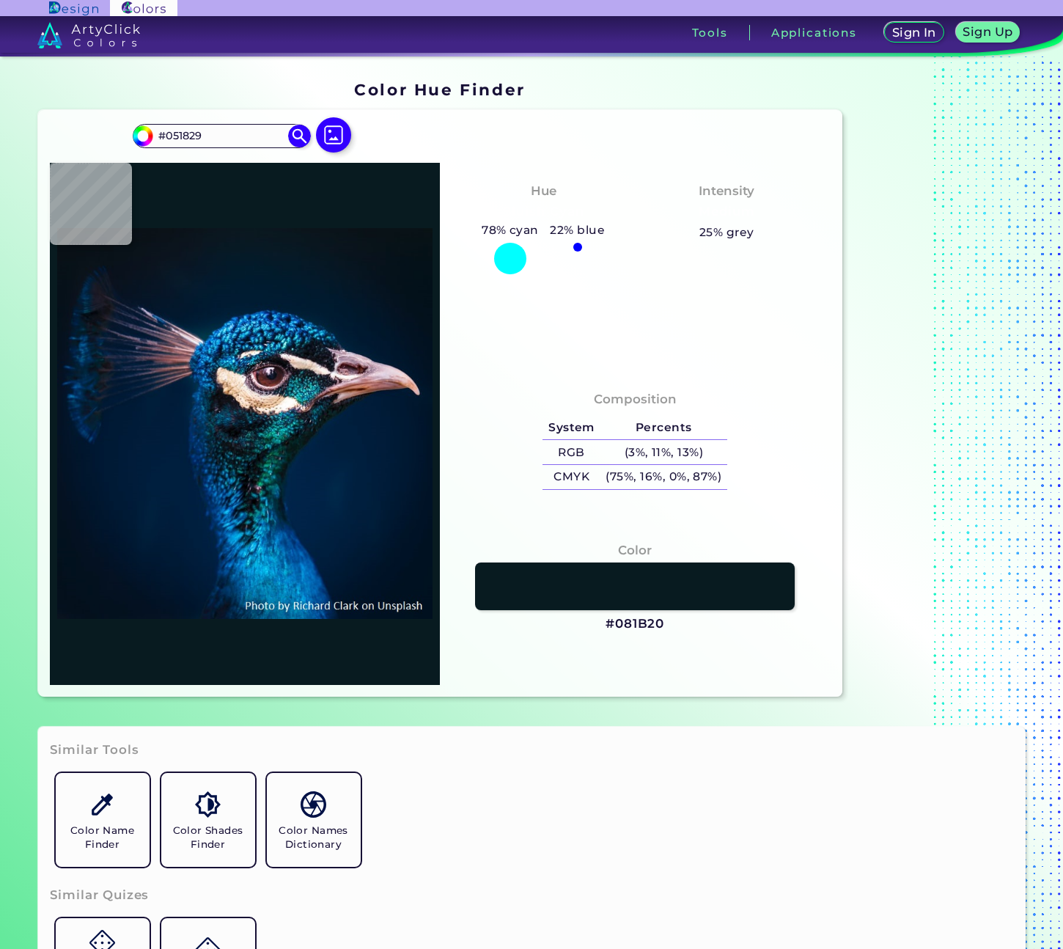
type input "#05192A"
type input "#001a2f"
type input "#001A2F"
type input "#00182e"
type input "#00182E"
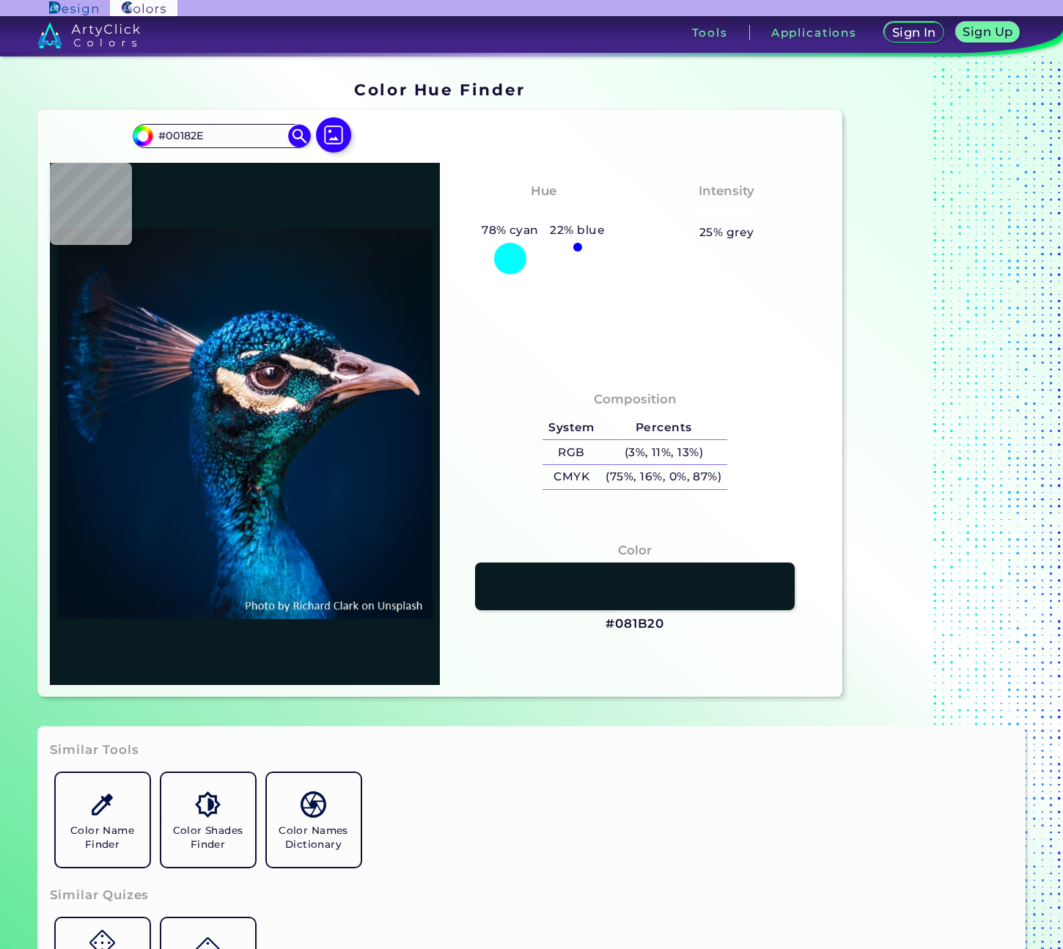
type input "#042c4f"
type input "#042C4F"
type input "#003f50"
type input "#003F50"
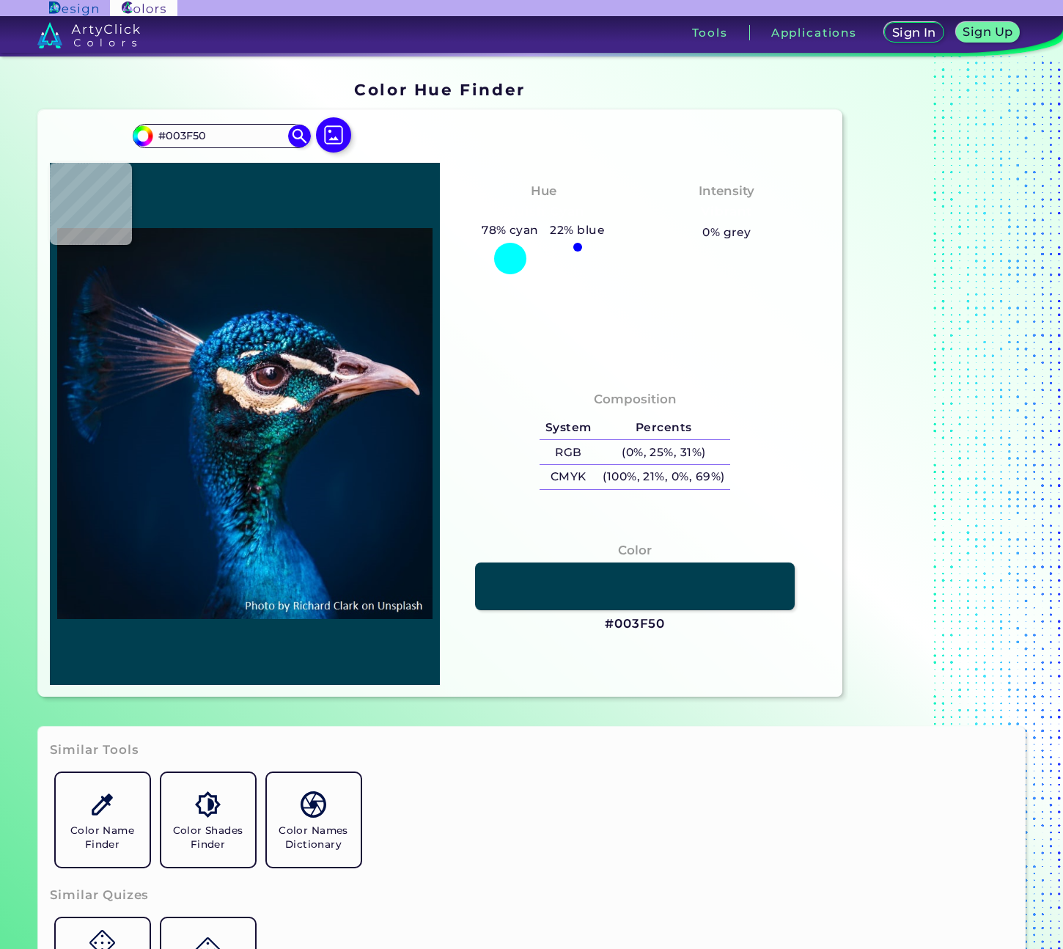
type input "#083352"
type input "#02162d"
type input "#02162D"
type input "#02090f"
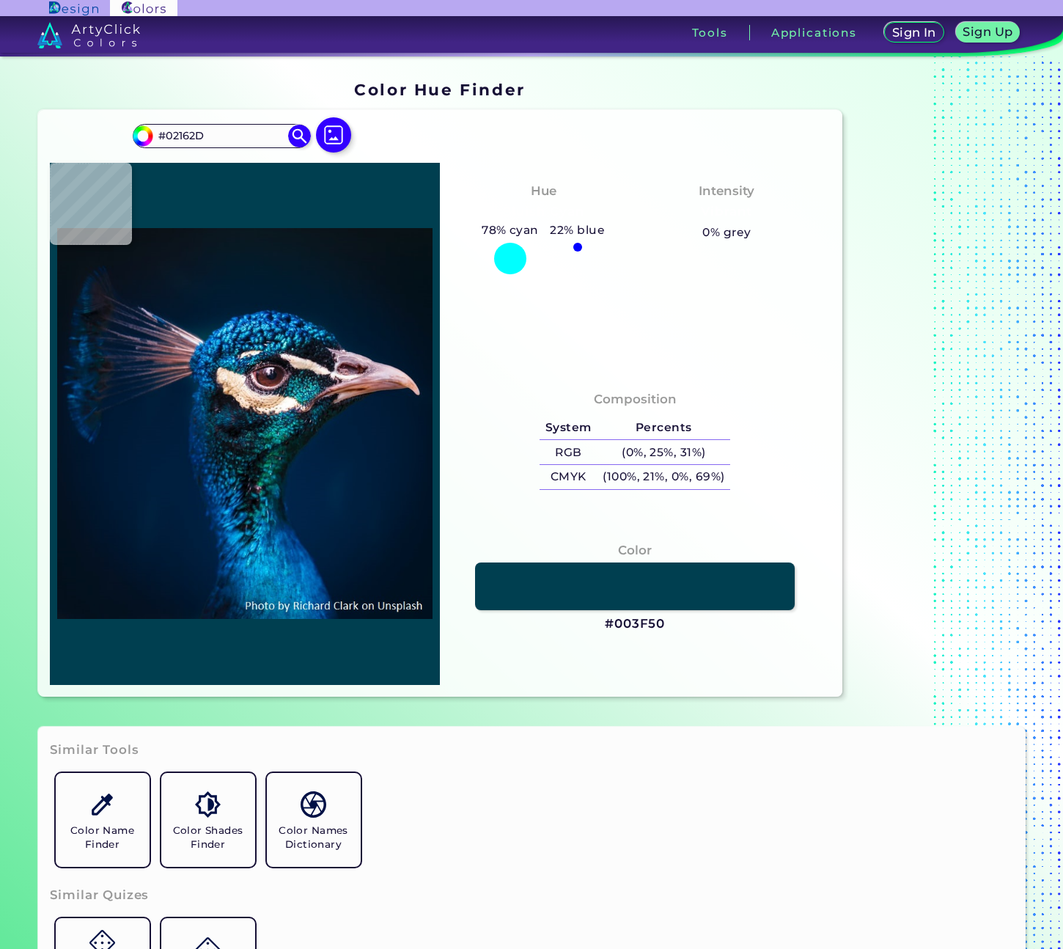
type input "#02090F"
type input "#0c2e2f"
type input "#0C2E2F"
type input "#041917"
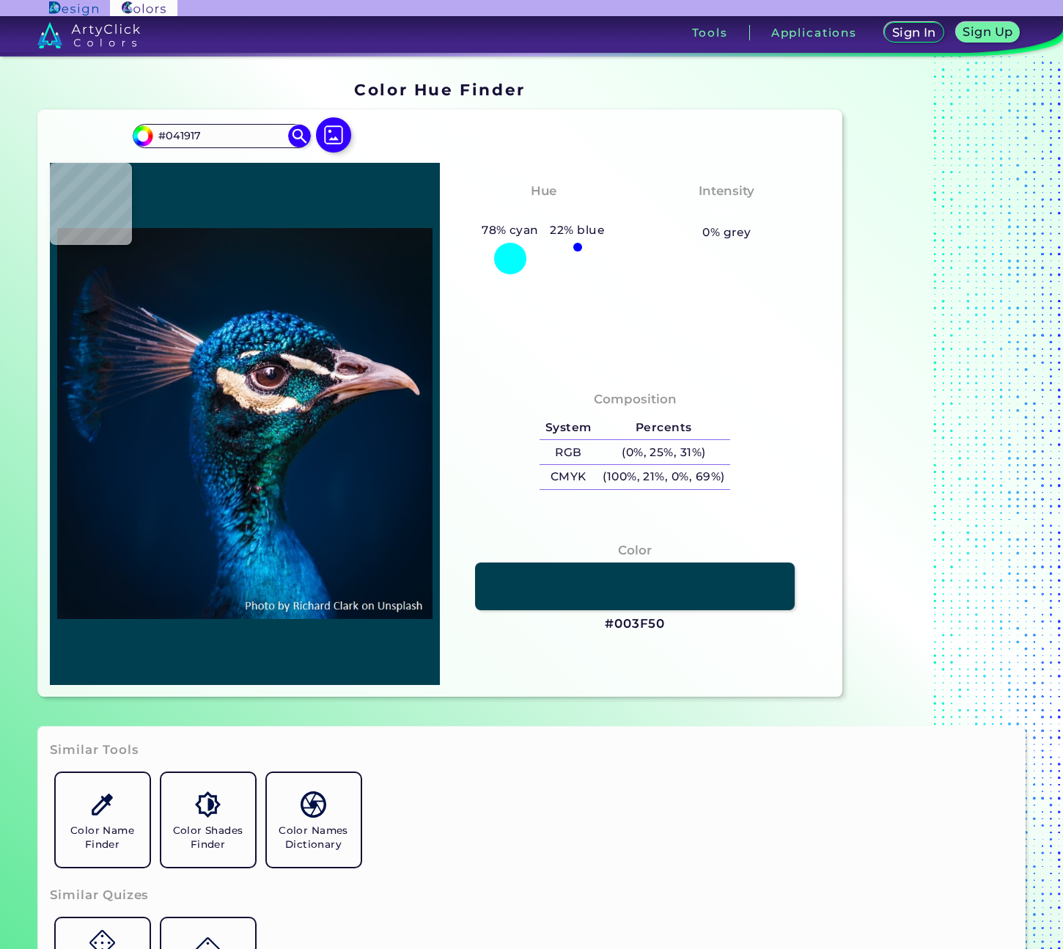
type input "#0a1619"
type input "#0A1619"
type input "#091720"
type input "#060f13"
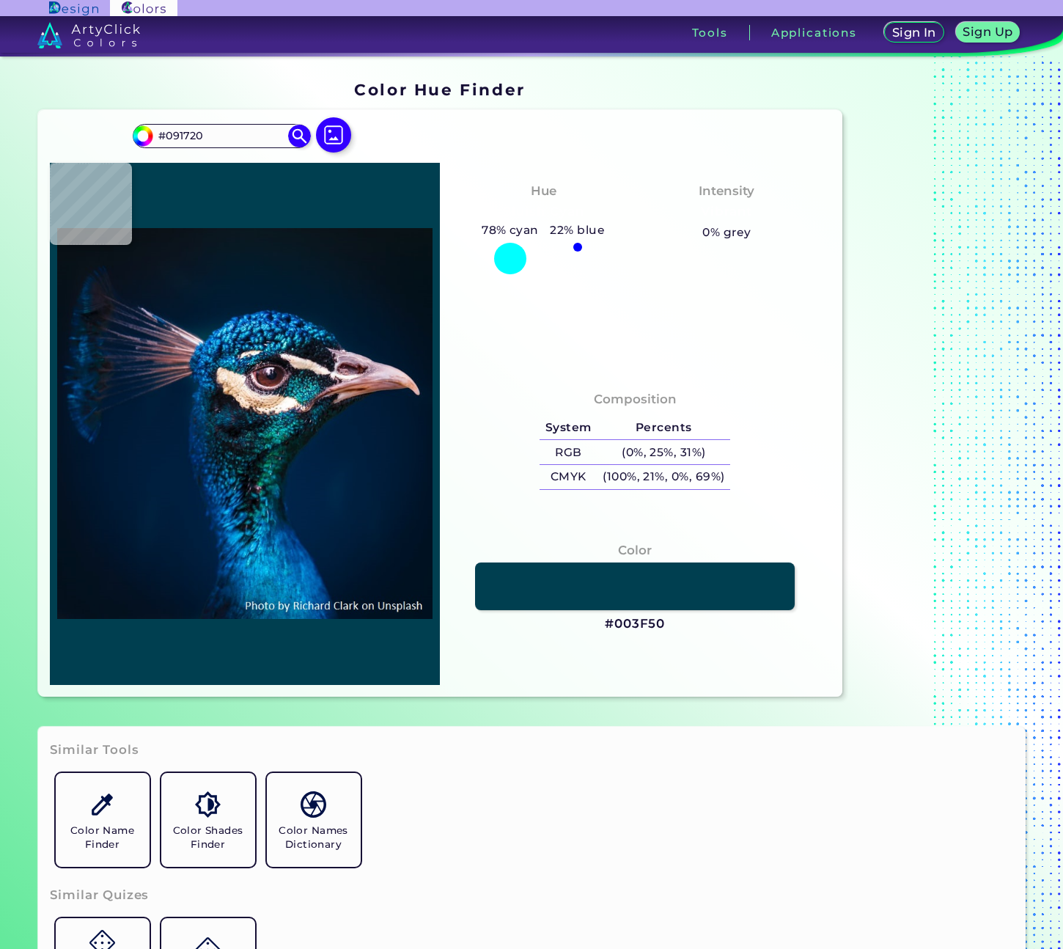
type input "#060F13"
type input "#050f10"
type input "#050F10"
type input "#0d1f29"
type input "#0D1F29"
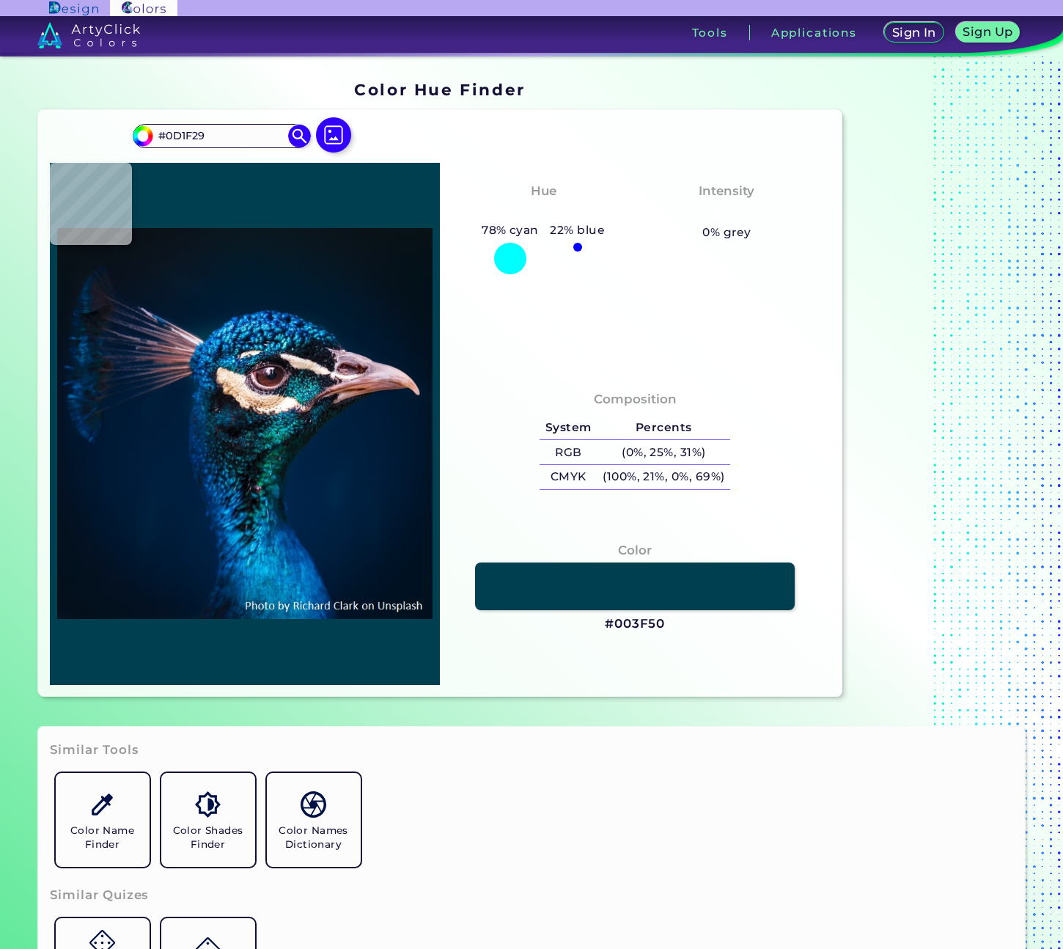
type input "#112b32"
type input "#112B32"
type input "#091117"
type input "#090b11"
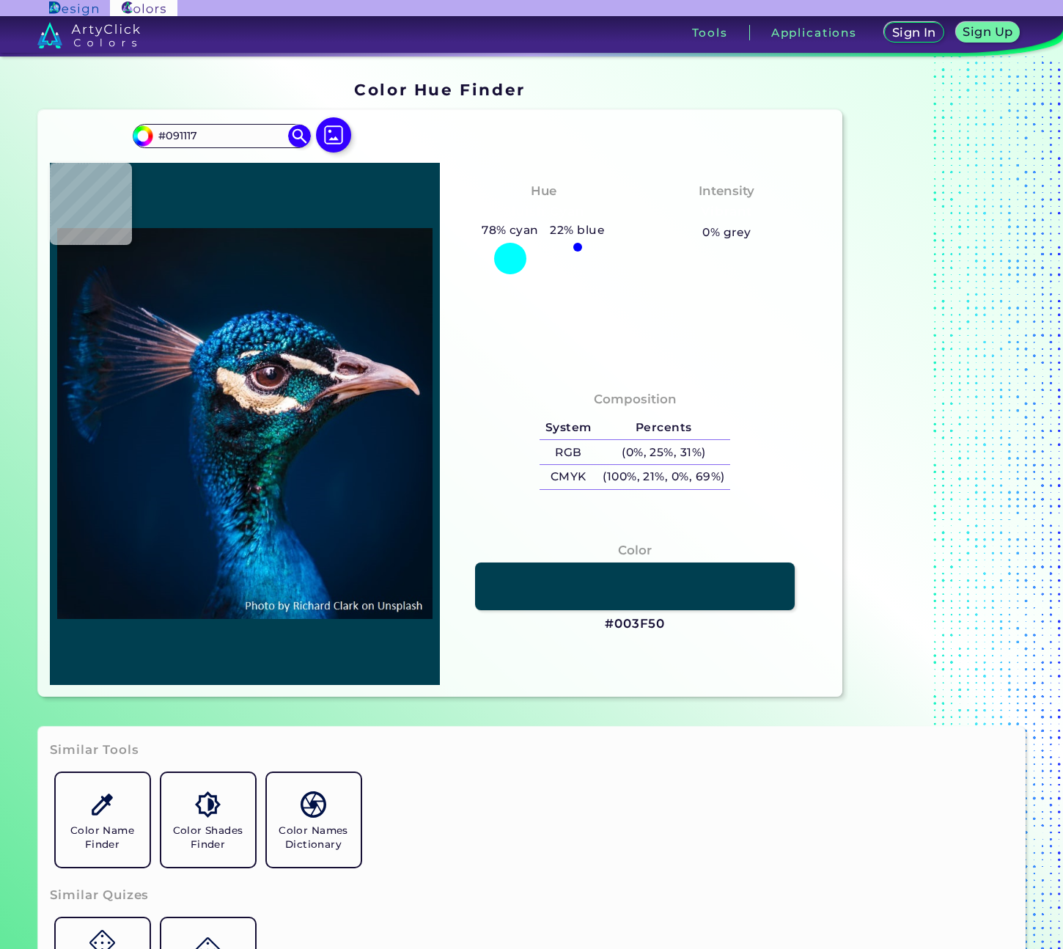
type input "#090B11"
type input "#050b0f"
type input "#050B0F"
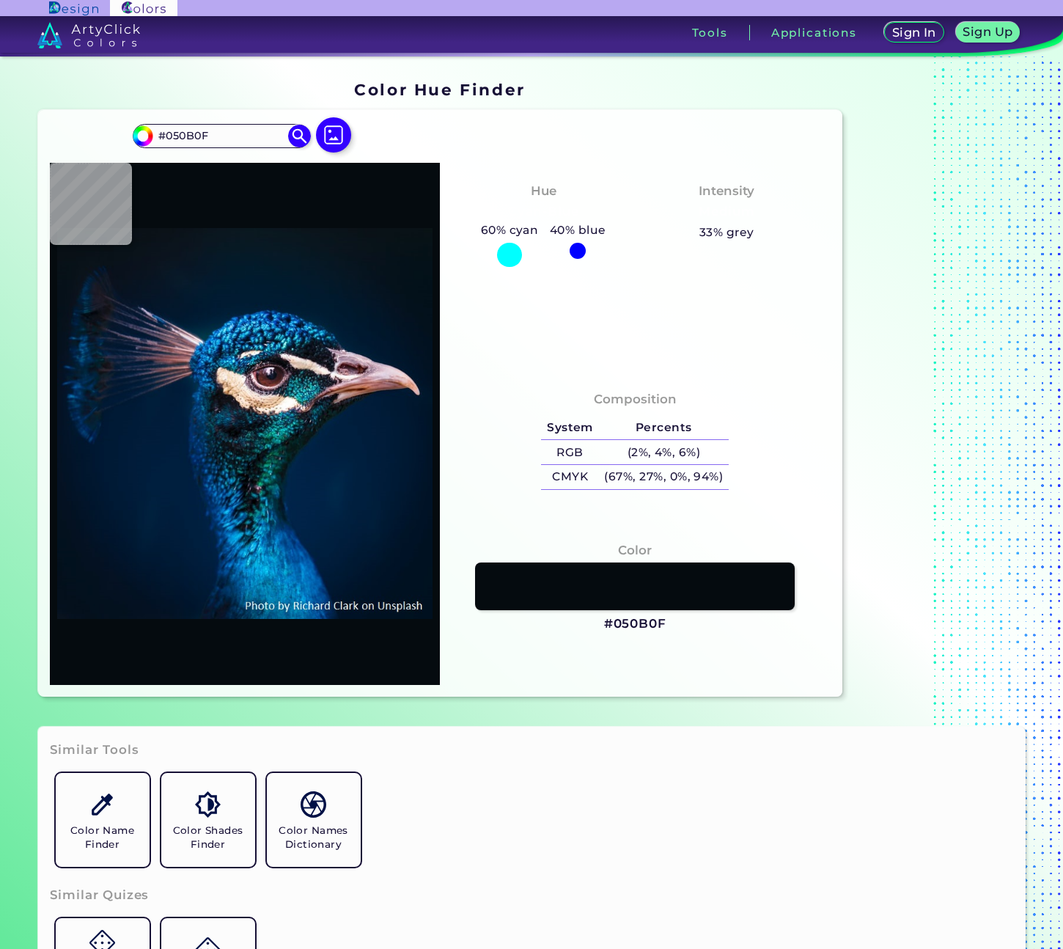
type input "#081118"
type input "#011419"
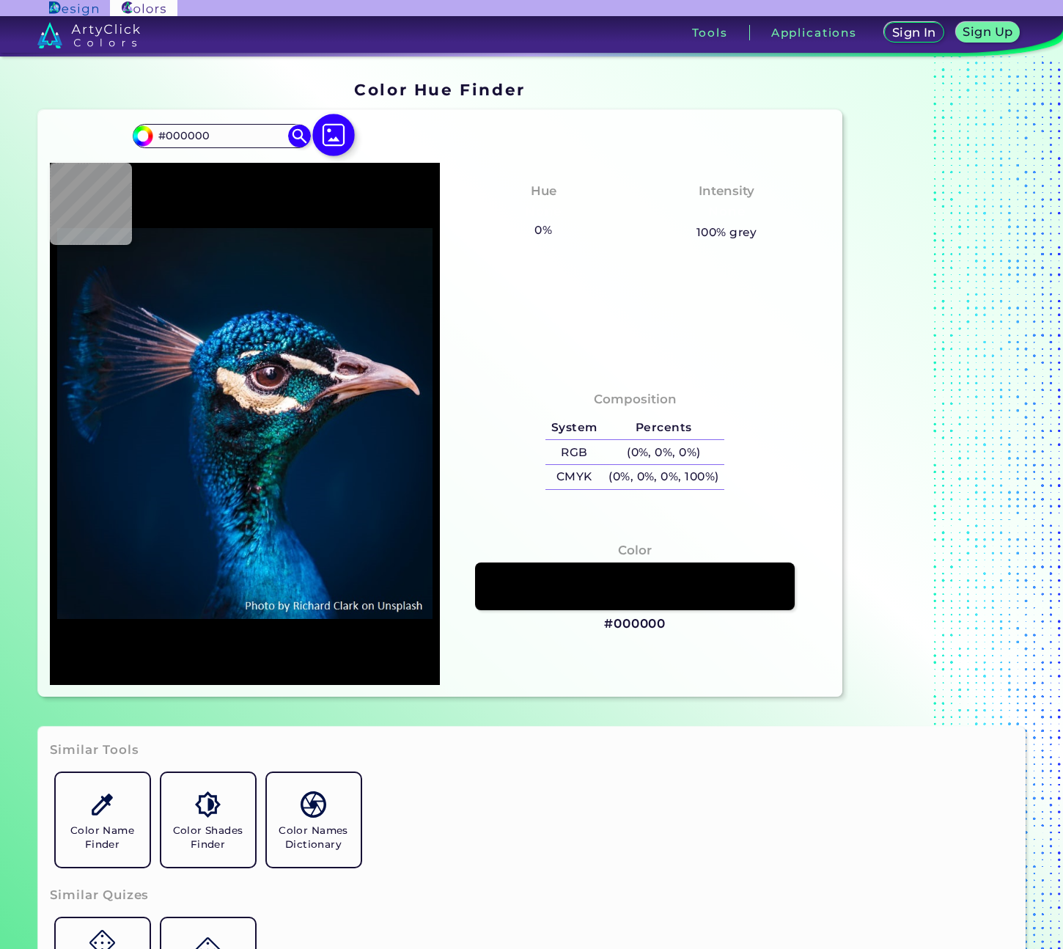
click at [340, 136] on img at bounding box center [333, 135] width 43 height 43
click at [0, 0] on input "file" at bounding box center [0, 0] width 0 height 0
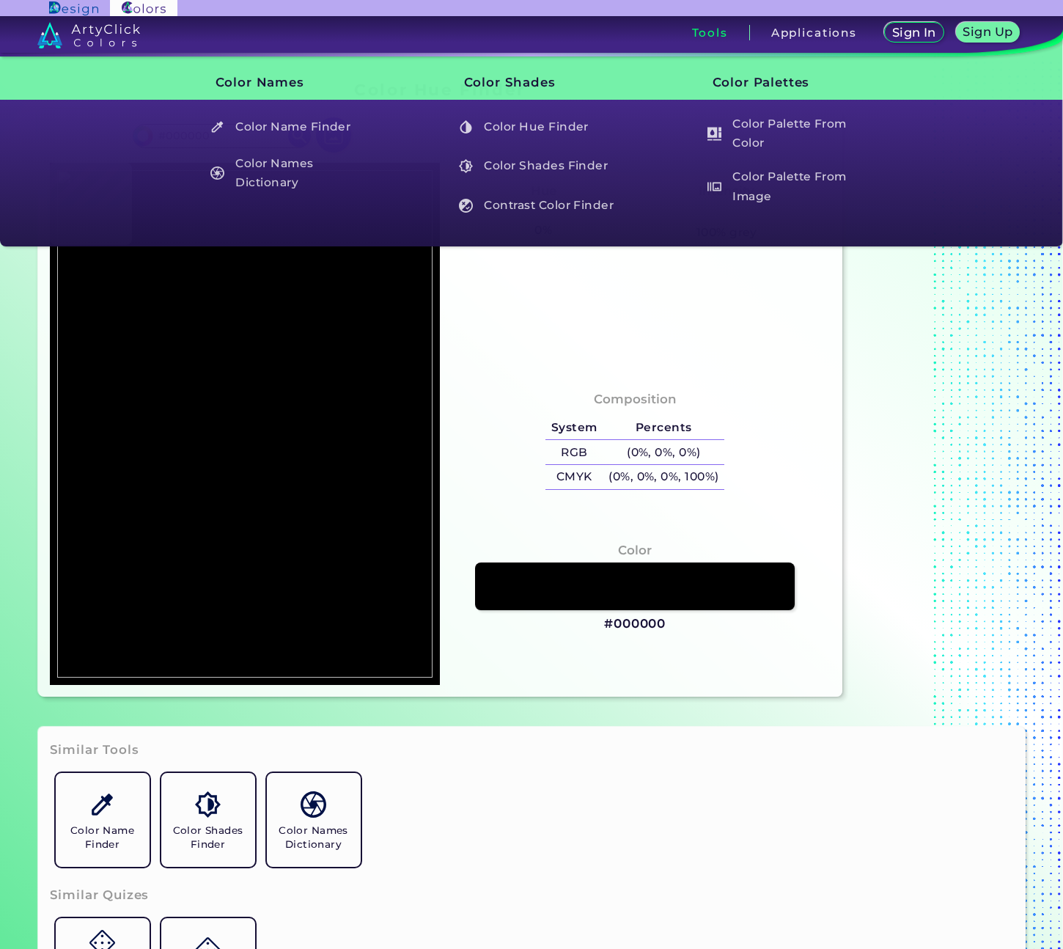
click at [700, 34] on h3 "Tools" at bounding box center [710, 32] width 36 height 11
